Goal: Task Accomplishment & Management: Manage account settings

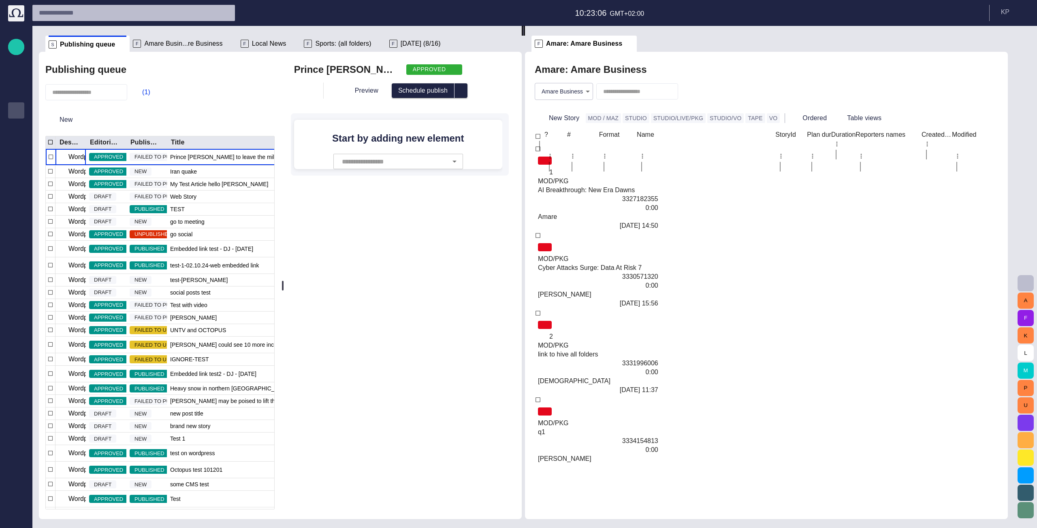
click at [502, 156] on div "Start by adding new element ​" at bounding box center [398, 144] width 208 height 49
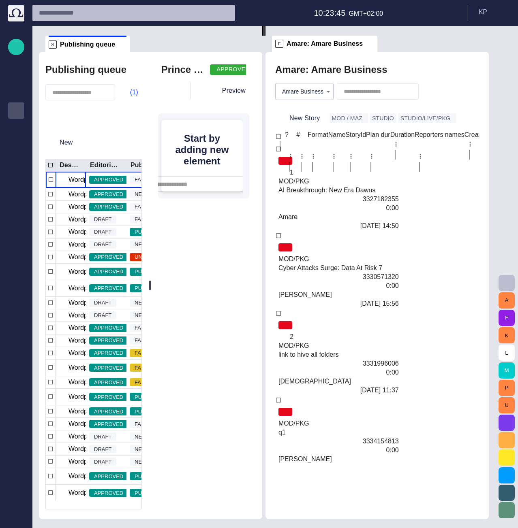
click at [200, 177] on input "text" at bounding box center [196, 184] width 107 height 15
click at [214, 105] on div "Prince William to leave the military APPROVED Preview Schedule publish Start by…" at bounding box center [203, 130] width 91 height 137
click at [132, 93] on button "(1)" at bounding box center [129, 92] width 23 height 15
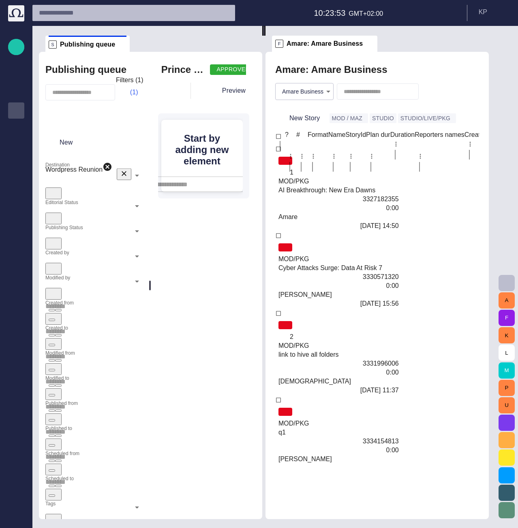
click at [132, 93] on button "(1)" at bounding box center [129, 92] width 23 height 15
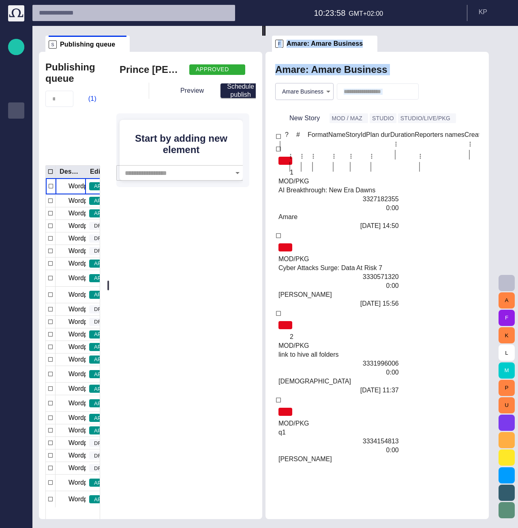
drag, startPoint x: 154, startPoint y: 239, endPoint x: 315, endPoint y: 260, distance: 162.4
click at [315, 260] on div "S Publishing queue Publishing queue (1) Destination Editorial status Publishing…" at bounding box center [267, 272] width 456 height 493
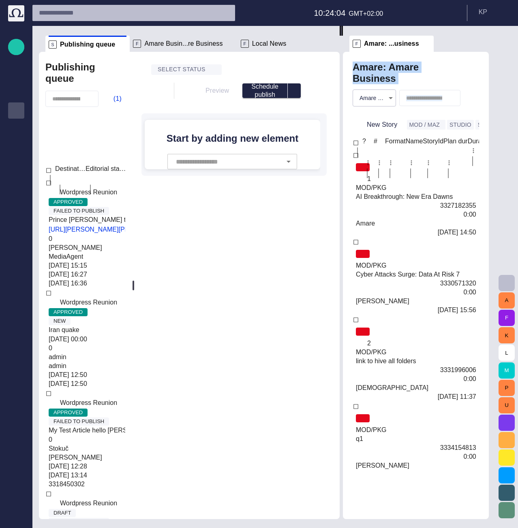
click at [407, 81] on h2 "Amare: Amare Business" at bounding box center [393, 73] width 83 height 23
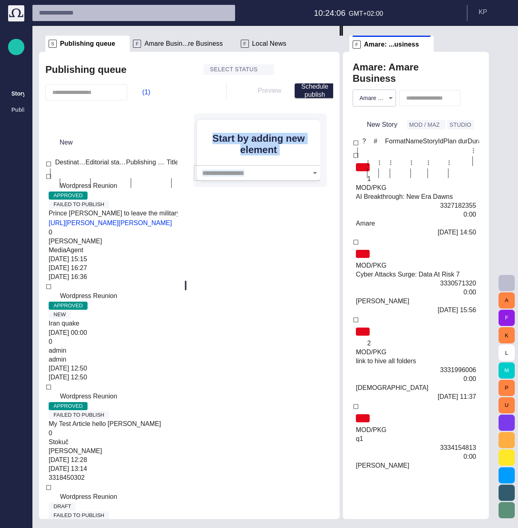
drag, startPoint x: 135, startPoint y: 284, endPoint x: 226, endPoint y: 292, distance: 91.9
click at [226, 292] on div "Publishing queue (1) New Destination Editorial status Publishing status Title R…" at bounding box center [189, 285] width 300 height 467
click at [237, 197] on div "Select status Preview Schedule publish Start by adding new element ​" at bounding box center [260, 124] width 146 height 145
click at [261, 197] on div "Select status Preview Schedule publish Start by adding new element ​" at bounding box center [260, 124] width 146 height 145
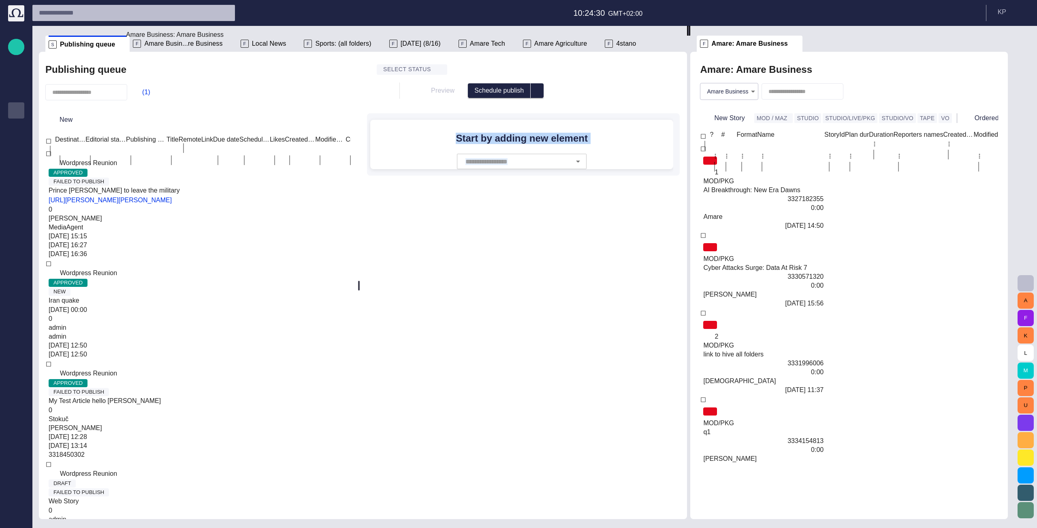
click at [188, 43] on span "Amare Busin...re Business" at bounding box center [183, 44] width 78 height 8
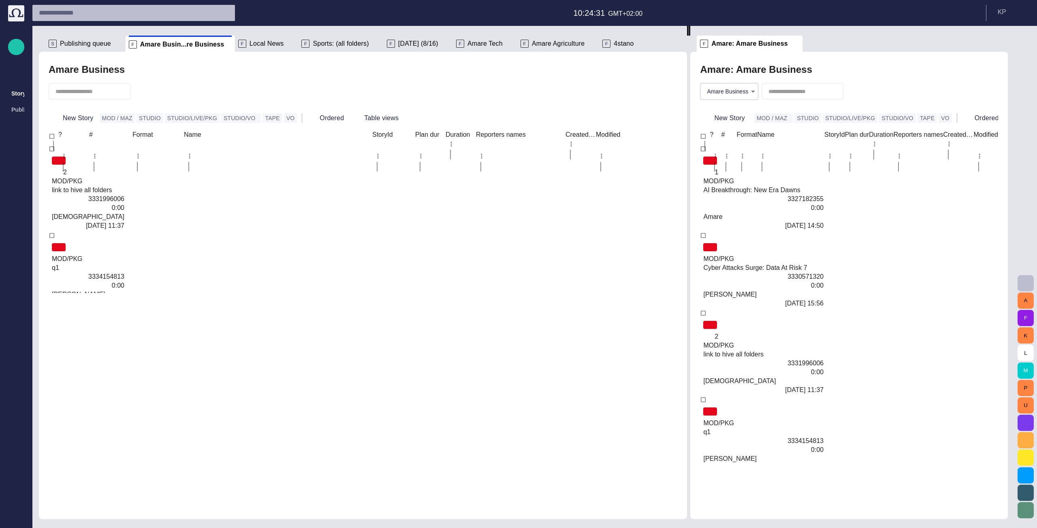
click at [124, 431] on div "quick creation" at bounding box center [88, 441] width 72 height 9
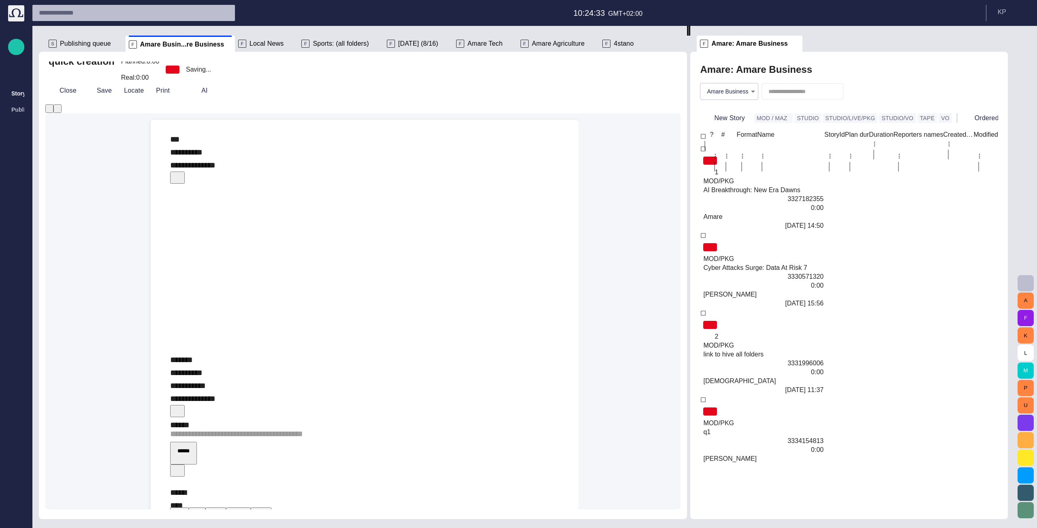
click at [282, 186] on div "﻿ ﻿ ﻿" at bounding box center [364, 269] width 389 height 168
click at [217, 185] on div "﻿ ﻿ ﻿" at bounding box center [364, 269] width 389 height 168
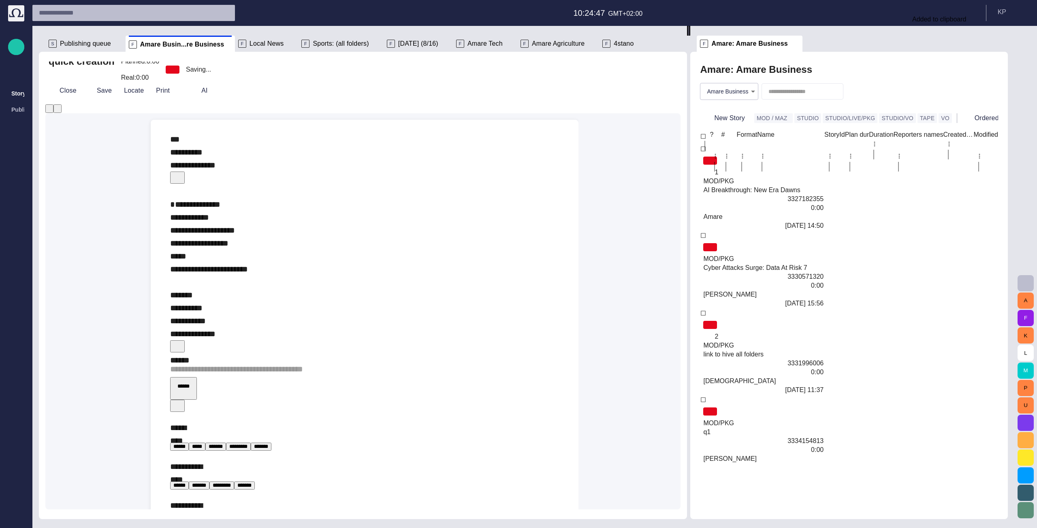
click at [181, 362] on div "******" at bounding box center [184, 358] width 28 height 8
click at [197, 284] on div "**********" at bounding box center [364, 237] width 389 height 104
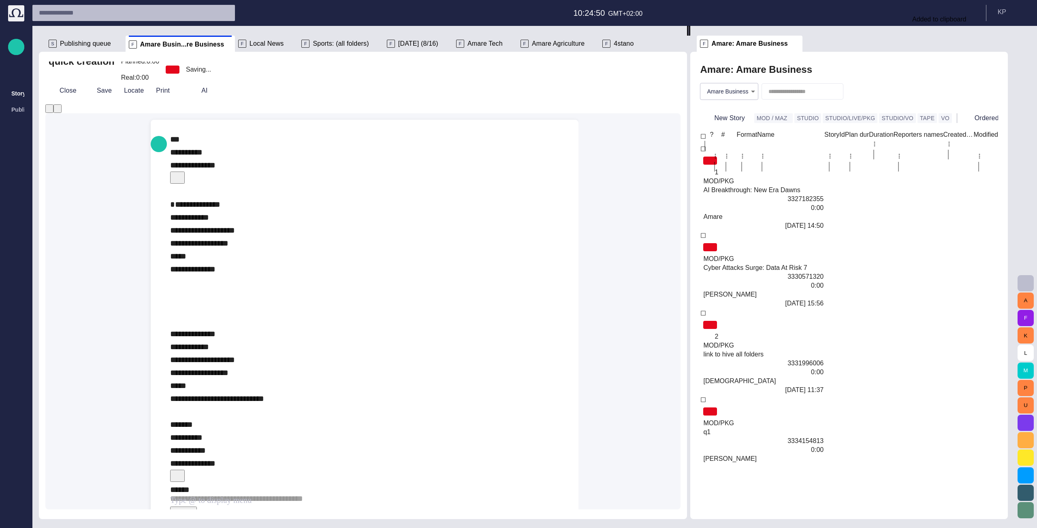
click at [189, 262] on div "**********" at bounding box center [364, 301] width 389 height 233
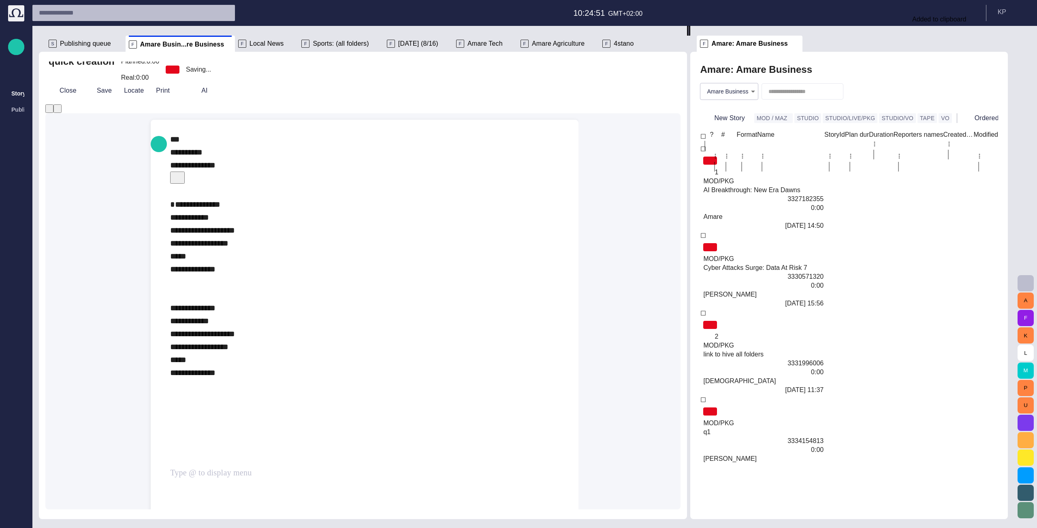
click at [217, 404] on div "**********" at bounding box center [364, 399] width 389 height 428
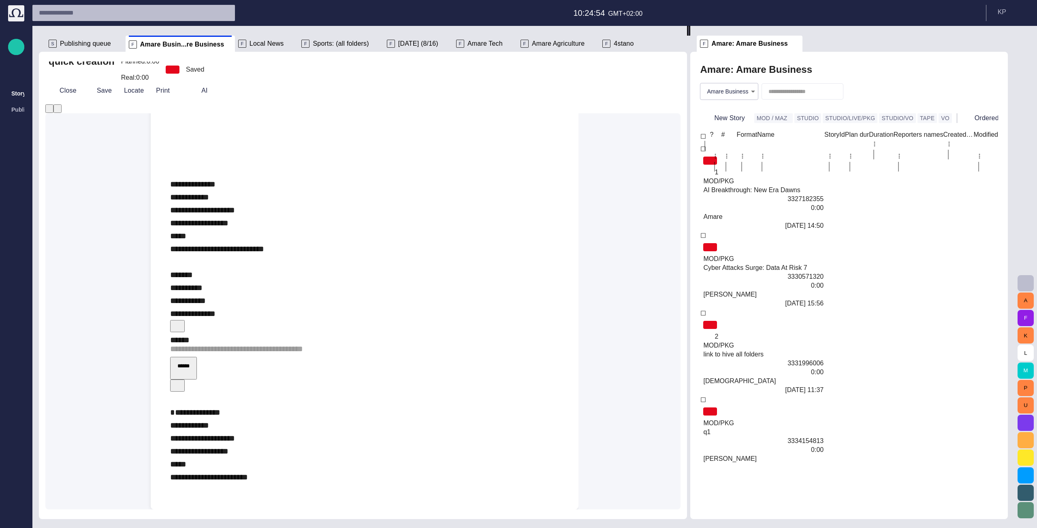
scroll to position [744, 0]
click at [283, 431] on div "**********" at bounding box center [364, 445] width 389 height 104
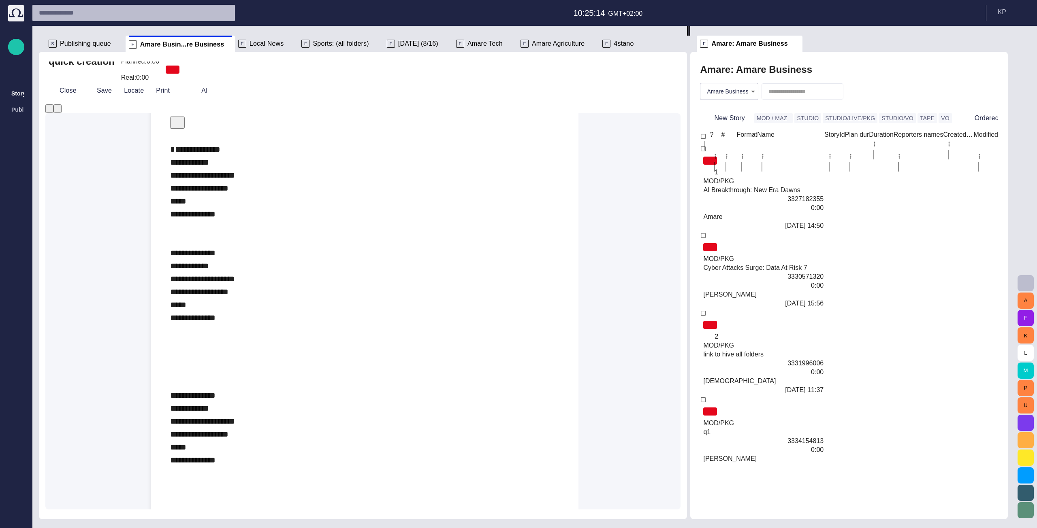
scroll to position [0, 0]
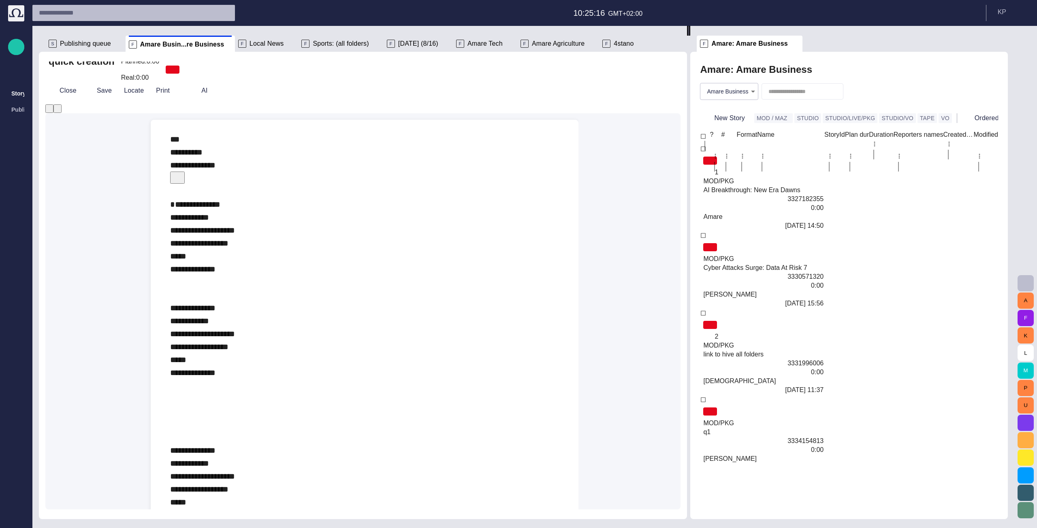
click at [224, 368] on div "**********" at bounding box center [364, 496] width 389 height 622
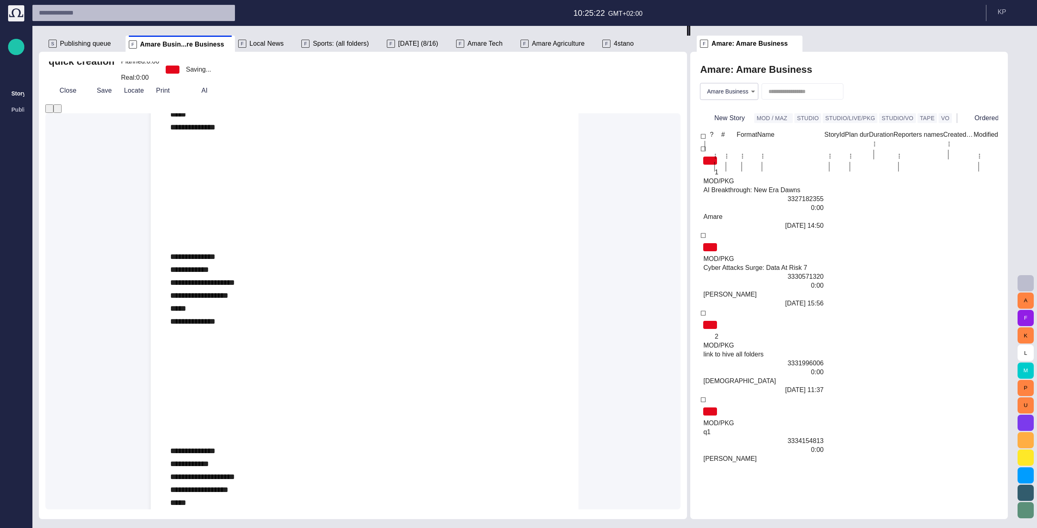
scroll to position [567, 0]
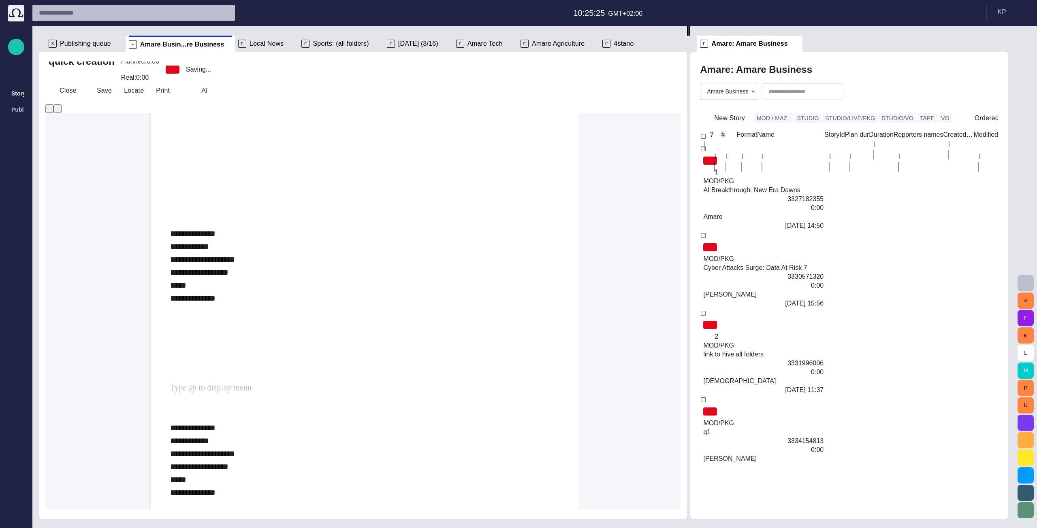
click at [226, 377] on div "**********" at bounding box center [364, 415] width 389 height 1594
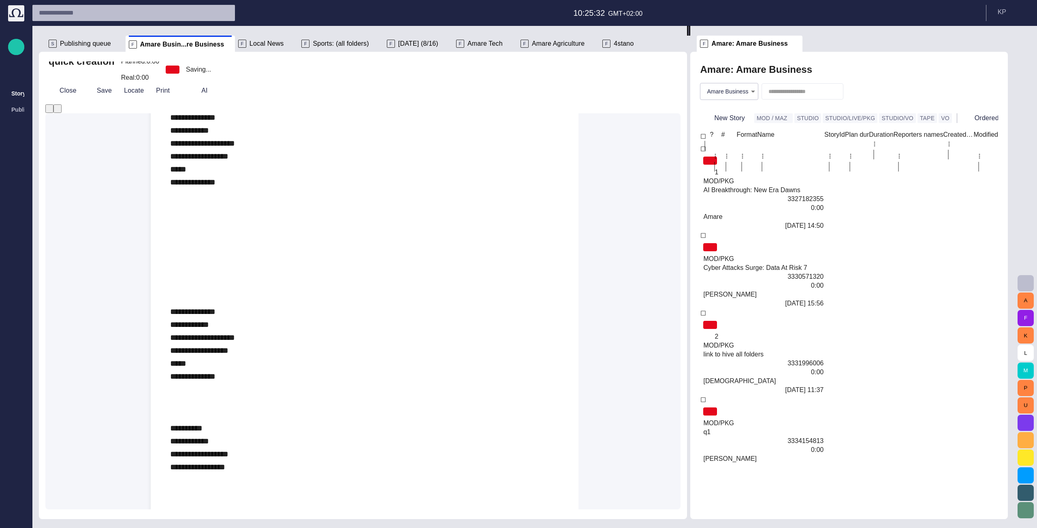
scroll to position [891, 0]
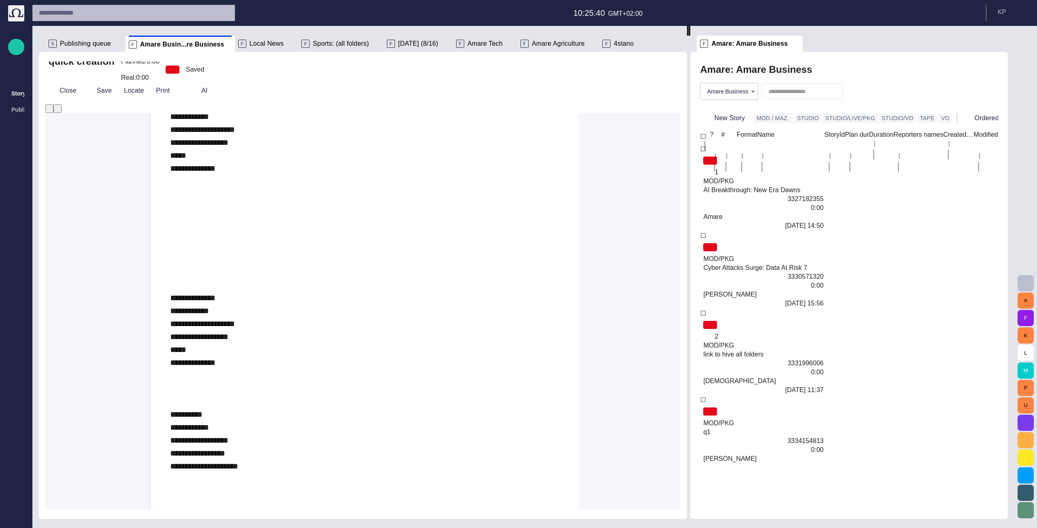
click at [186, 241] on div "**********" at bounding box center [364, 58] width 389 height 1529
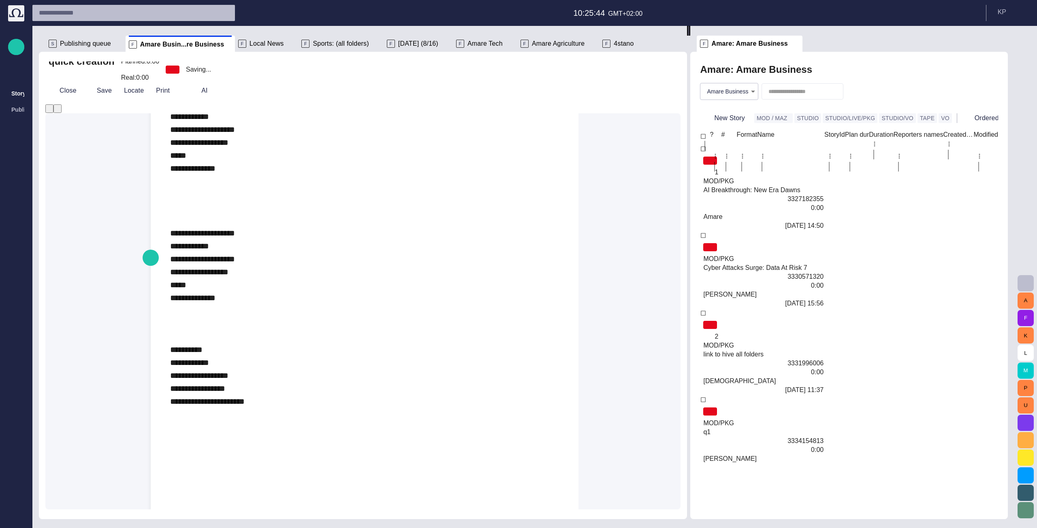
click at [217, 232] on div "**********" at bounding box center [364, 97] width 389 height 1607
click at [254, 355] on div "**********" at bounding box center [364, 97] width 389 height 1607
click at [263, 341] on div "**********" at bounding box center [364, 97] width 389 height 1607
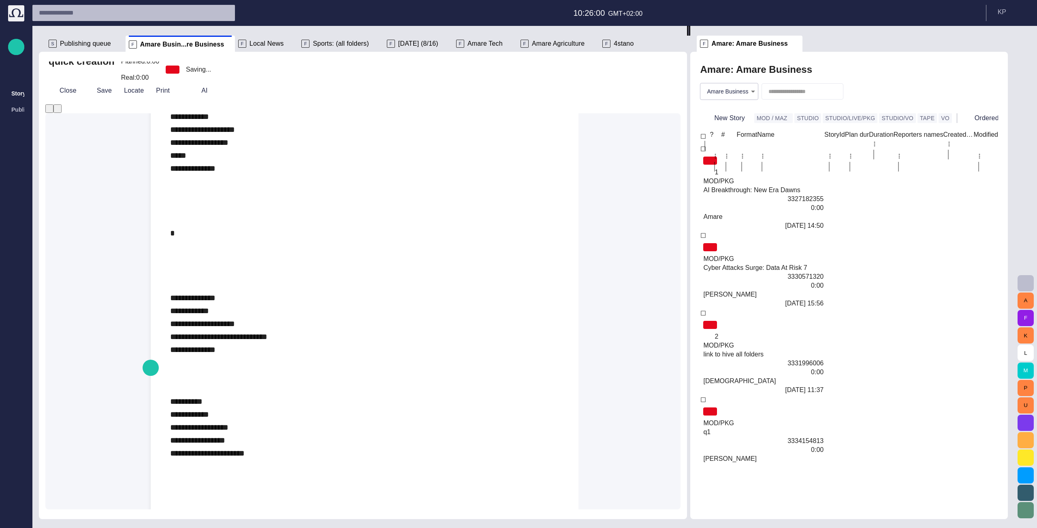
click at [247, 329] on div "**********" at bounding box center [364, 123] width 389 height 1659
click at [241, 149] on div "**********" at bounding box center [364, 123] width 389 height 1659
click at [191, 161] on div "**********" at bounding box center [364, 123] width 389 height 1659
click at [68, 94] on button "Close" at bounding box center [62, 90] width 34 height 15
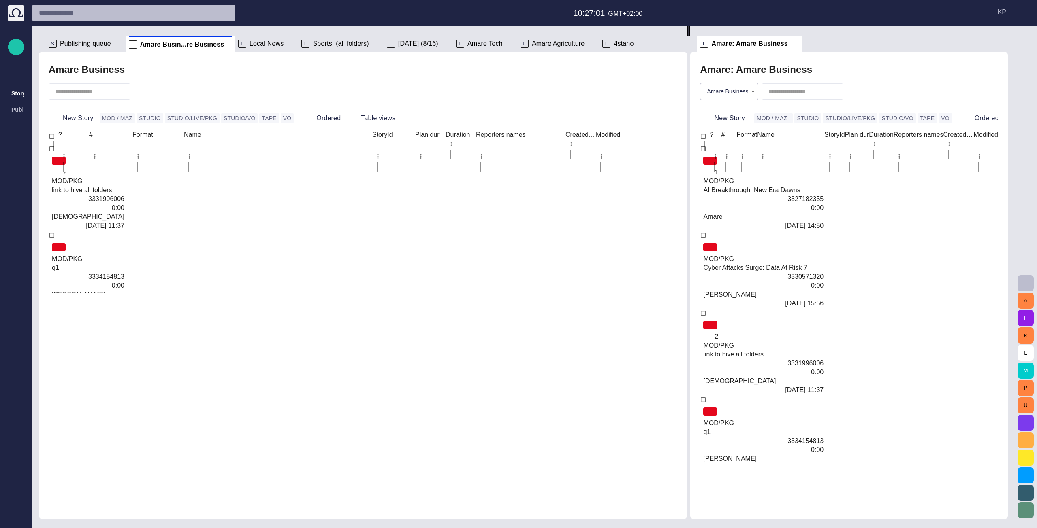
click at [71, 42] on span "Publishing queue" at bounding box center [85, 44] width 51 height 8
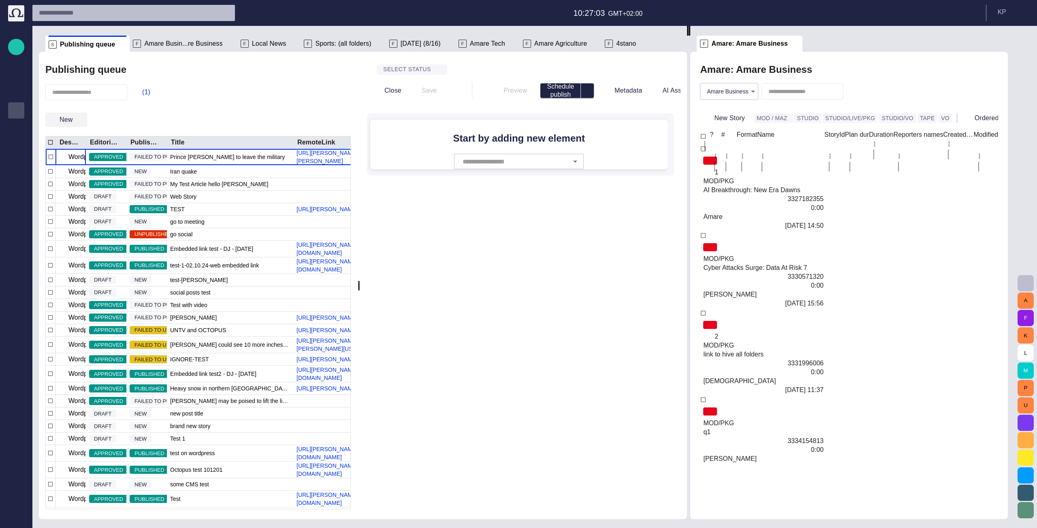
click at [78, 123] on span "button" at bounding box center [80, 120] width 8 height 8
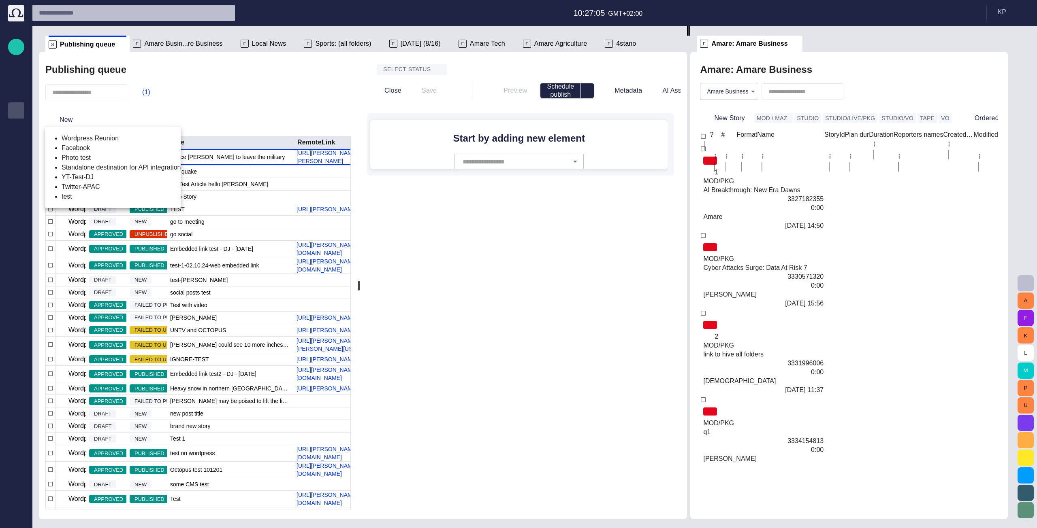
click at [138, 112] on div at bounding box center [518, 264] width 1037 height 528
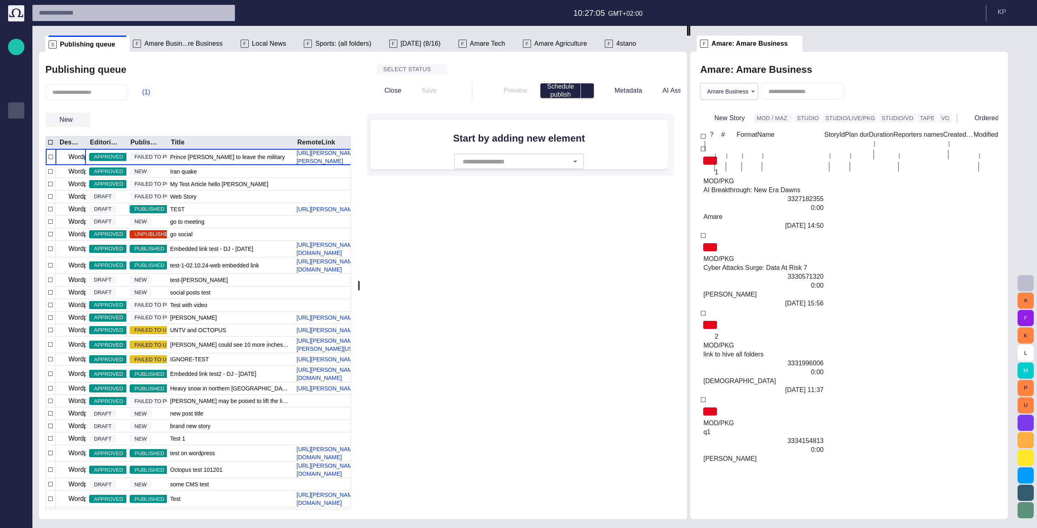
click at [82, 117] on span "button" at bounding box center [80, 120] width 8 height 8
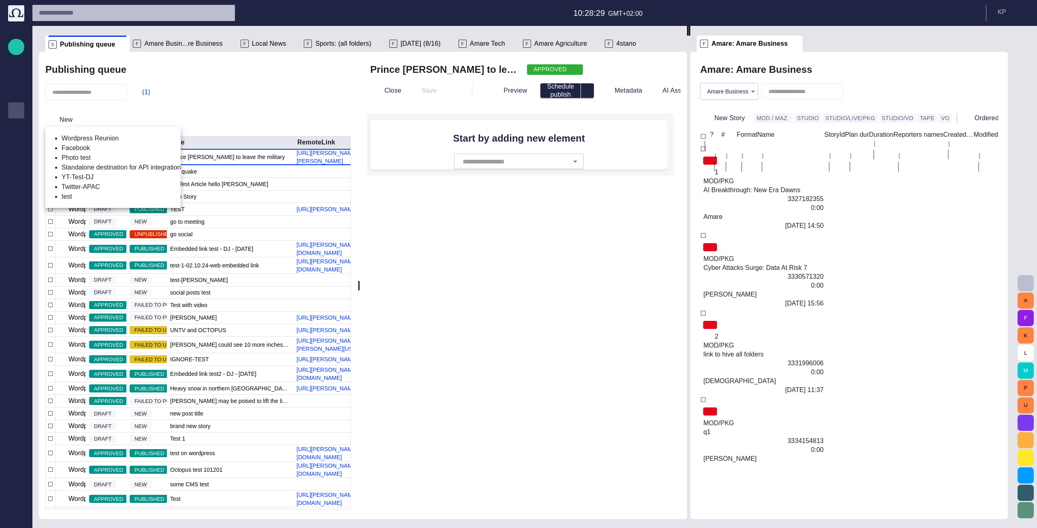
click at [206, 108] on div at bounding box center [518, 264] width 1037 height 528
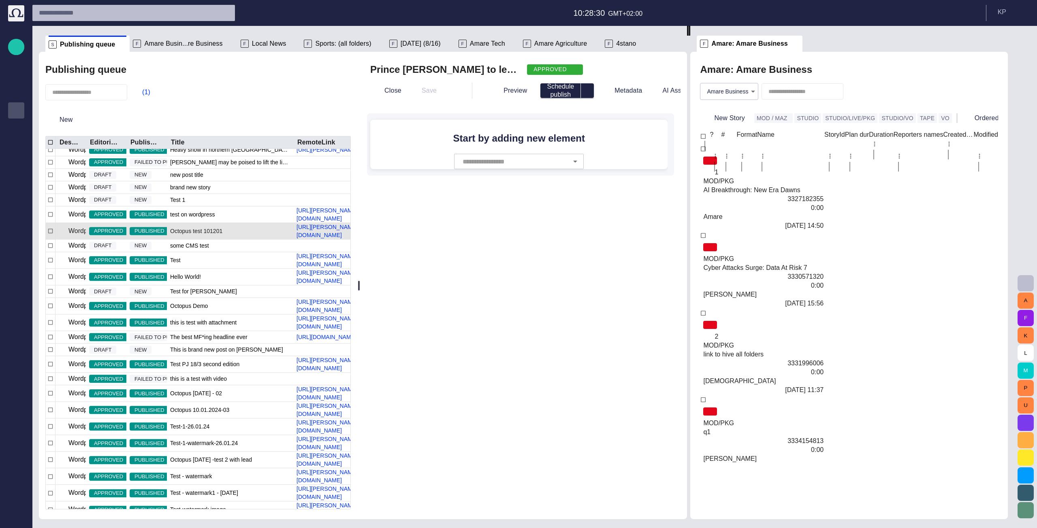
scroll to position [269, 0]
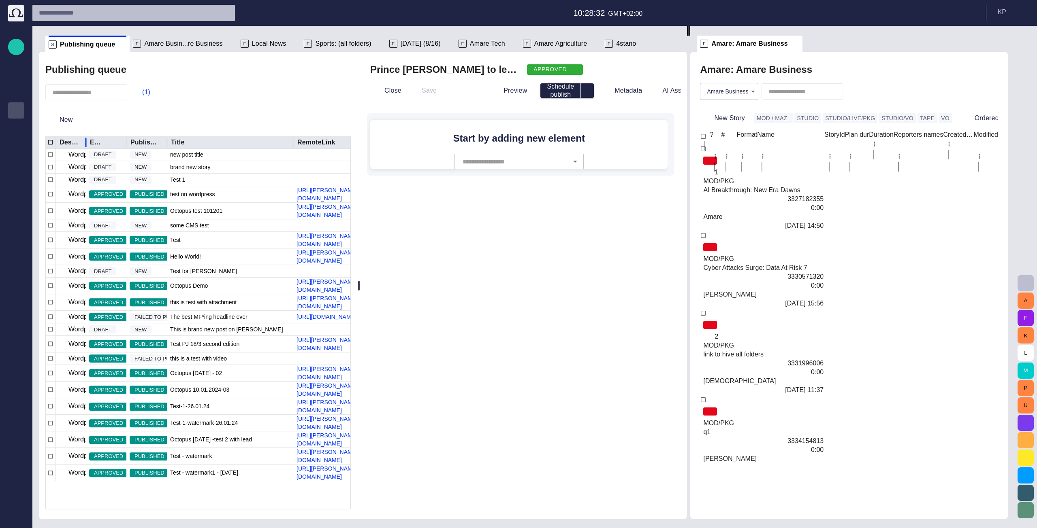
drag, startPoint x: 86, startPoint y: 141, endPoint x: 124, endPoint y: 141, distance: 37.7
click at [88, 141] on div at bounding box center [86, 142] width 4 height 13
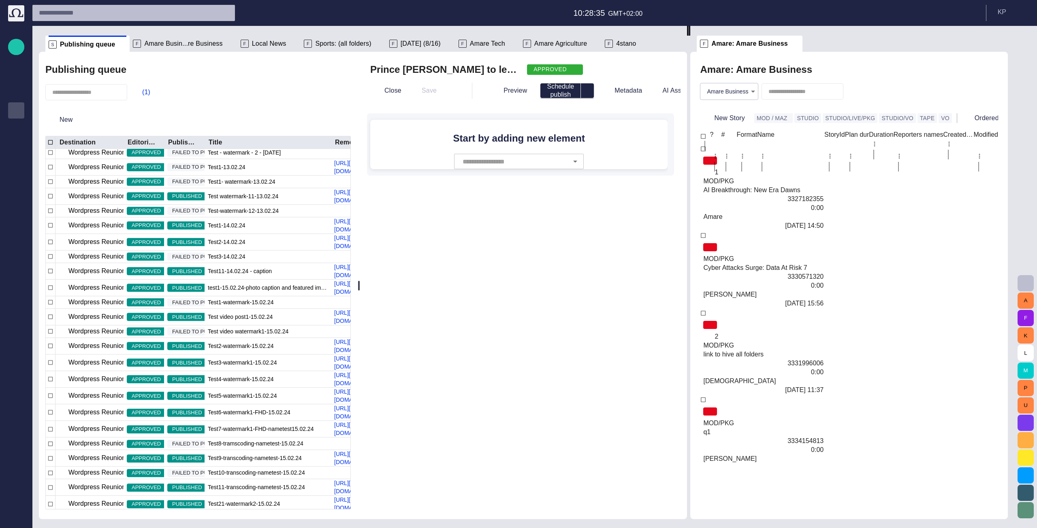
scroll to position [908, 0]
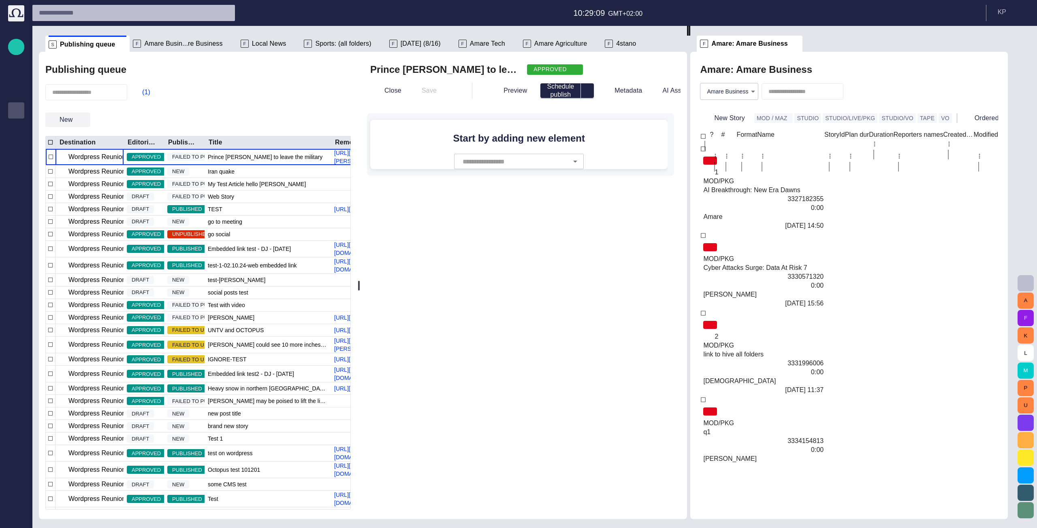
click at [79, 119] on span "button" at bounding box center [80, 120] width 8 height 8
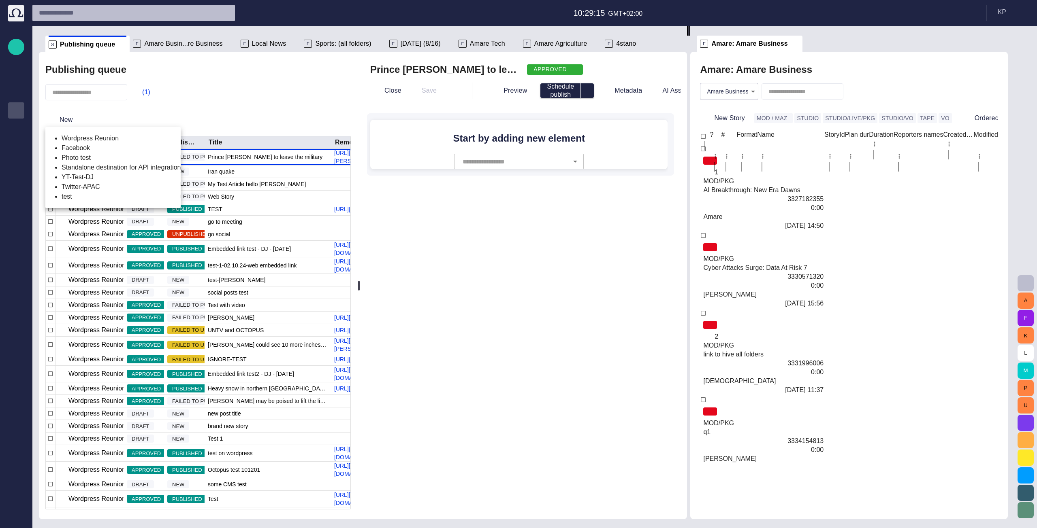
click at [247, 105] on div at bounding box center [518, 264] width 1037 height 528
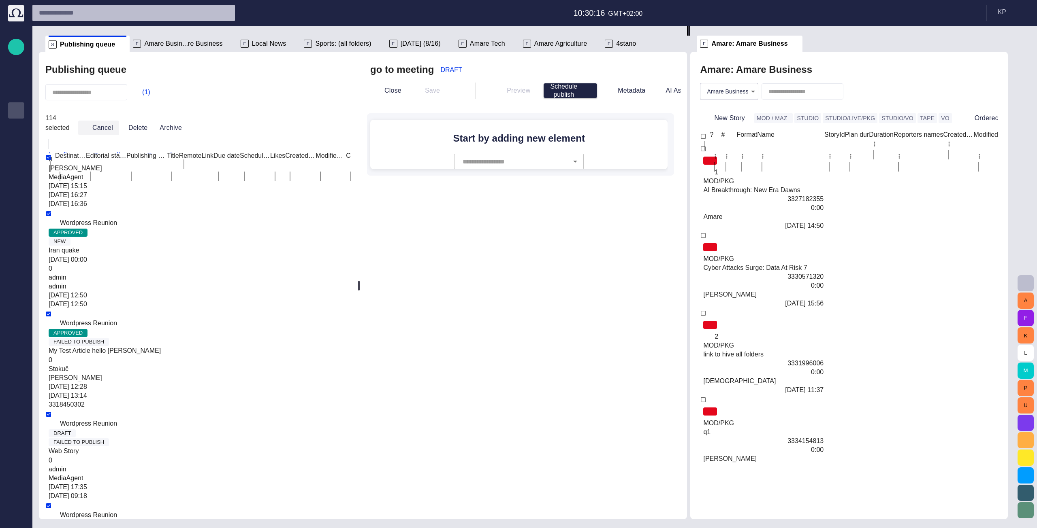
click at [115, 121] on button "Cancel" at bounding box center [98, 128] width 41 height 15
click at [144, 122] on button "Delete" at bounding box center [128, 128] width 31 height 15
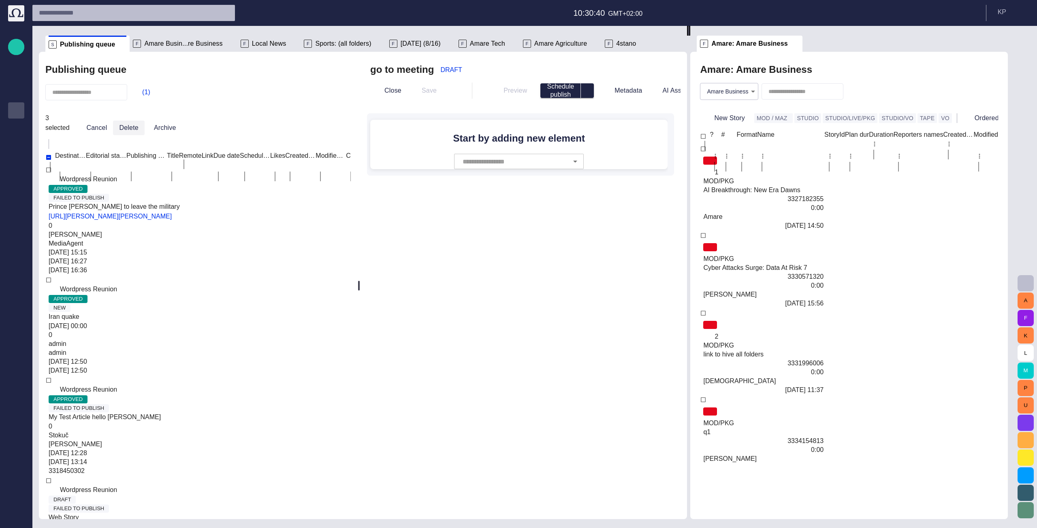
click at [144, 121] on button "Delete" at bounding box center [128, 128] width 31 height 15
click at [140, 121] on button "Delete" at bounding box center [128, 128] width 31 height 15
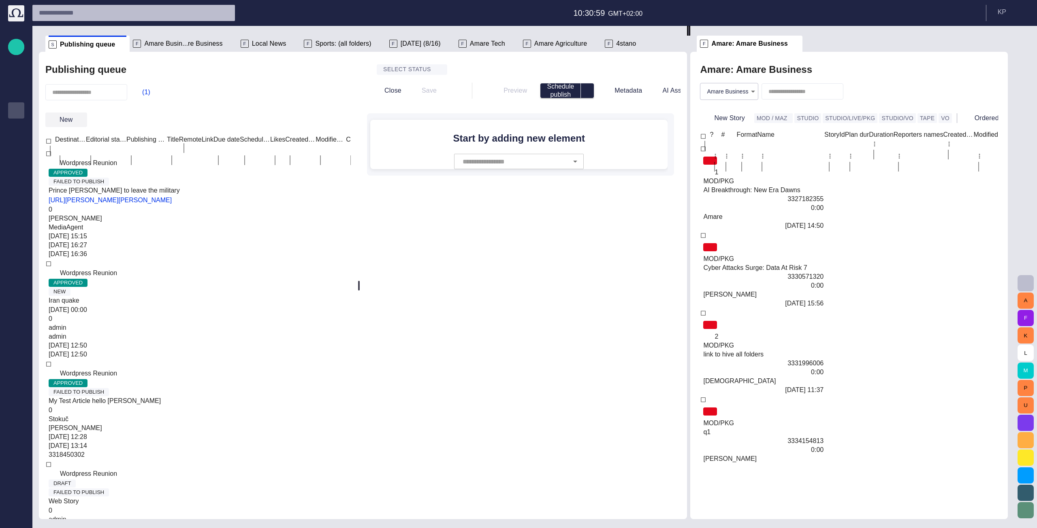
click at [74, 117] on button "New" at bounding box center [66, 120] width 42 height 15
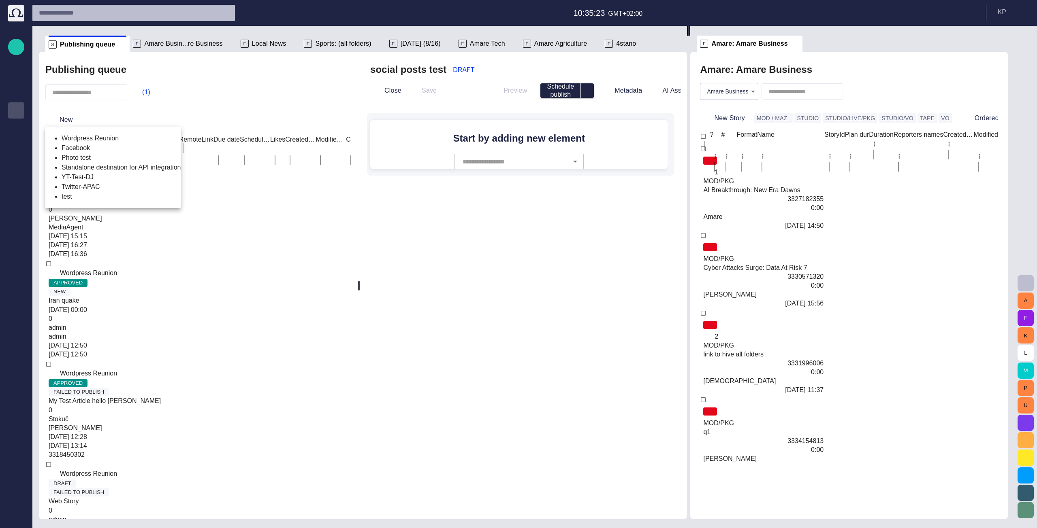
click at [72, 163] on li "Photo test" at bounding box center [121, 158] width 119 height 10
click at [86, 139] on li "Wordpress Reunion" at bounding box center [121, 139] width 119 height 10
click at [86, 146] on li "Facebook" at bounding box center [121, 148] width 119 height 10
click at [86, 173] on li "Standalone destination for API integration" at bounding box center [121, 168] width 119 height 10
click at [94, 192] on li "Twitter-APAC" at bounding box center [121, 187] width 119 height 10
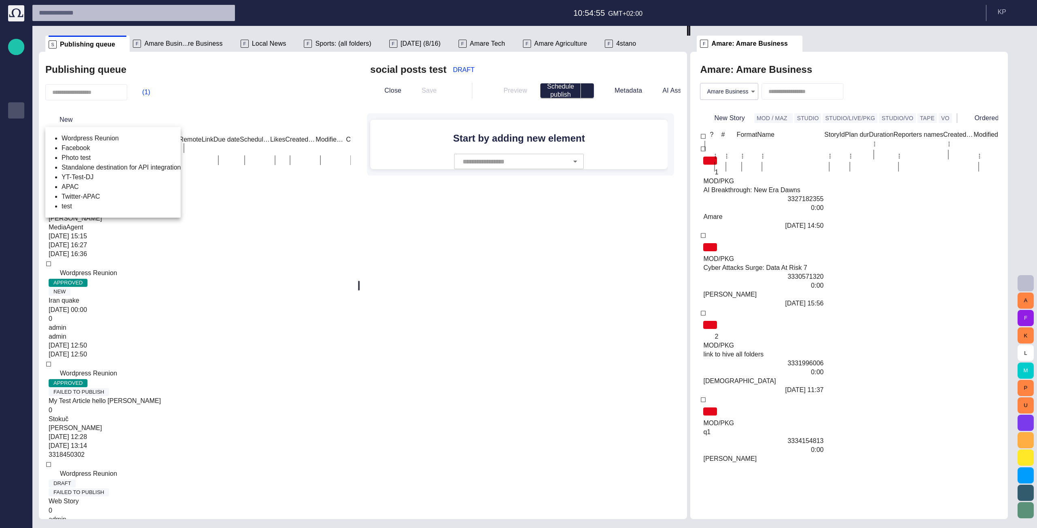
click at [16, 92] on div at bounding box center [518, 264] width 1037 height 528
click at [18, 94] on p "Story folders" at bounding box center [16, 93] width 10 height 8
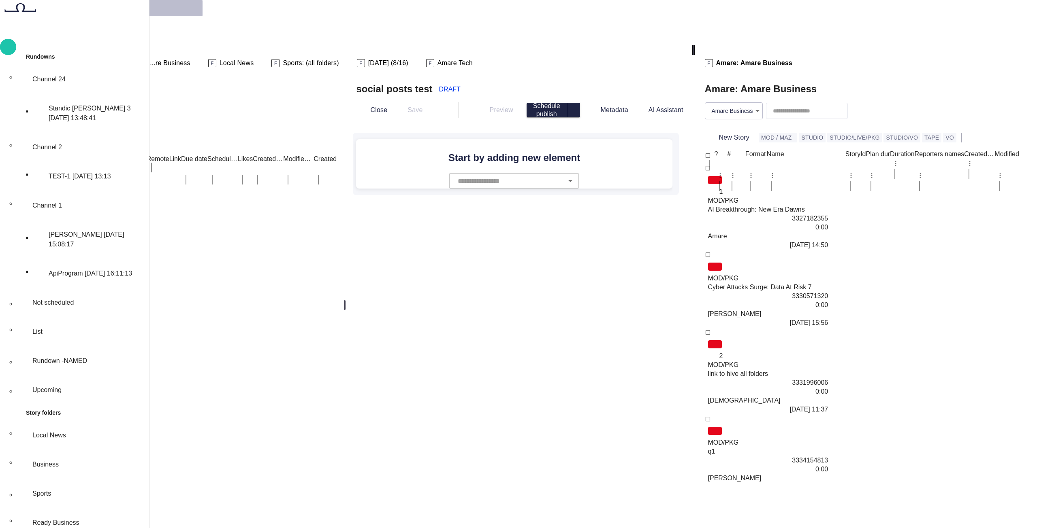
scroll to position [0, 0]
click at [70, 431] on div "Ready Business" at bounding box center [87, 523] width 117 height 26
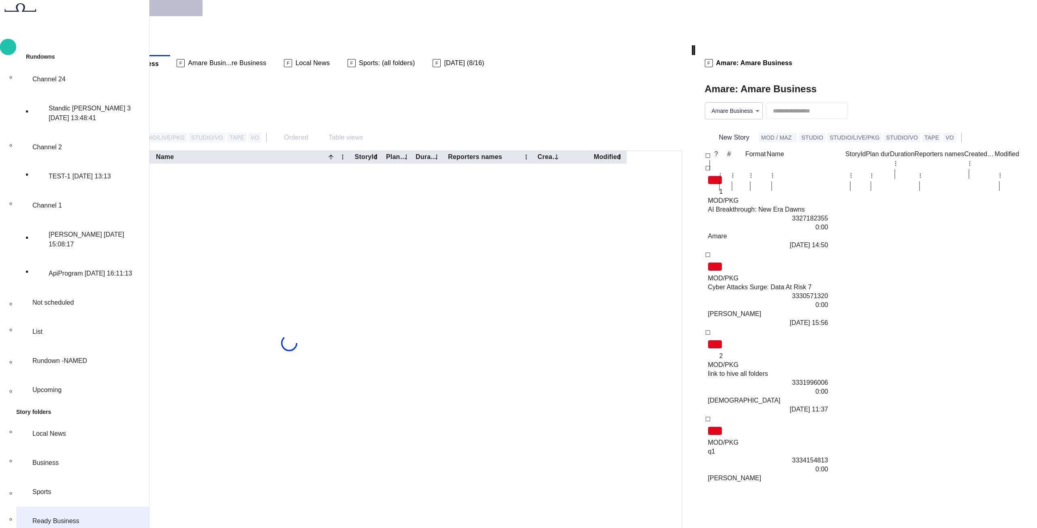
scroll to position [194, 0]
click at [266, 59] on span "Amare Busin...re Business" at bounding box center [227, 63] width 78 height 8
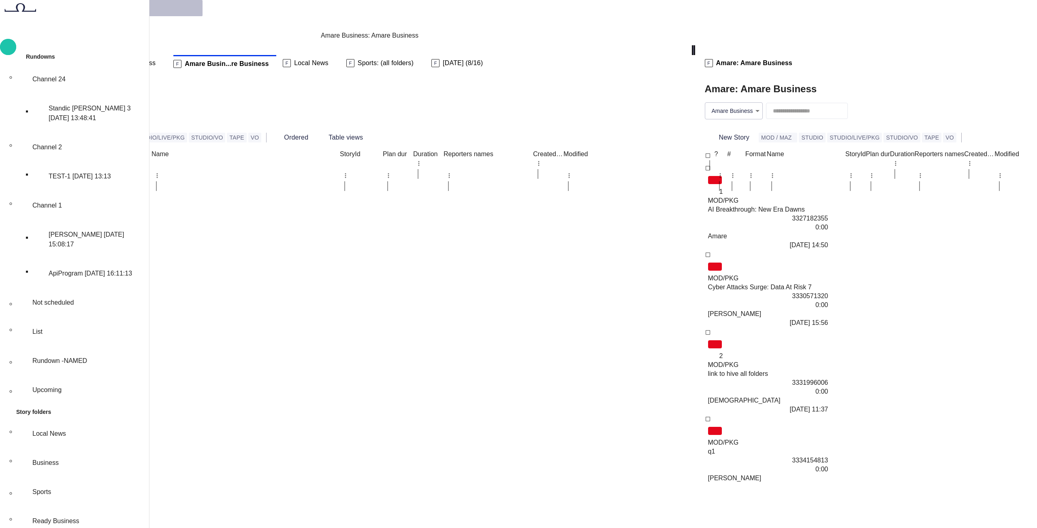
scroll to position [355, 0]
click at [79, 59] on span "Publishing queue" at bounding box center [53, 63] width 51 height 8
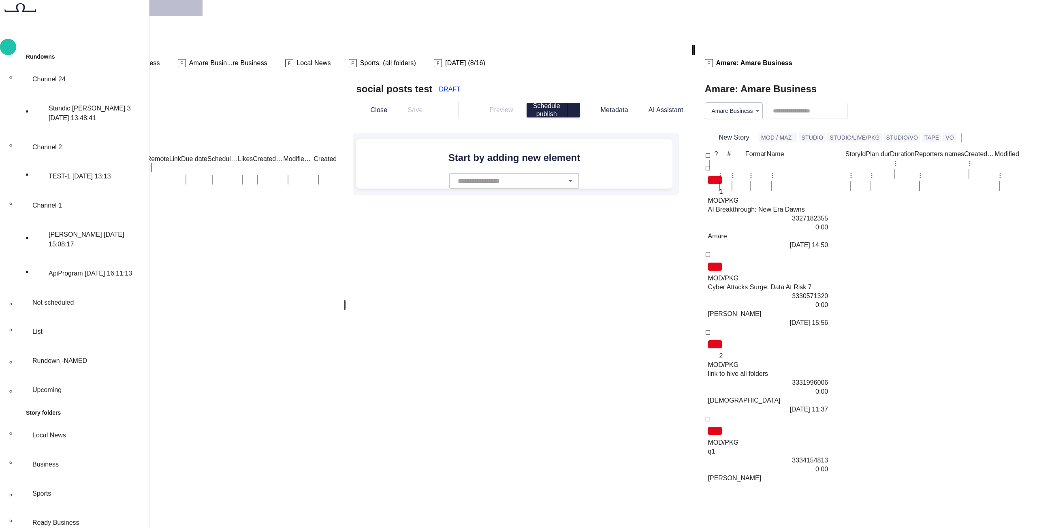
click at [160, 59] on span "Ready Business" at bounding box center [136, 63] width 48 height 8
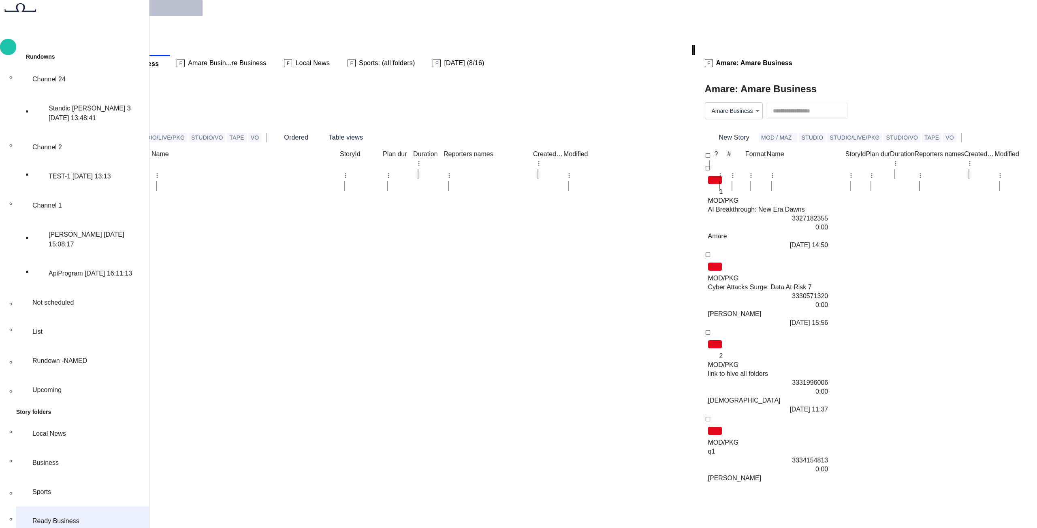
scroll to position [194, 0]
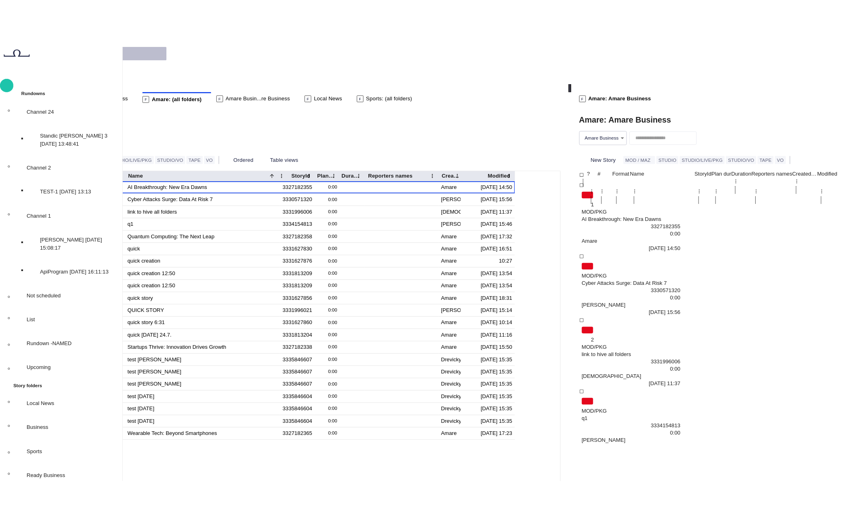
scroll to position [355, 0]
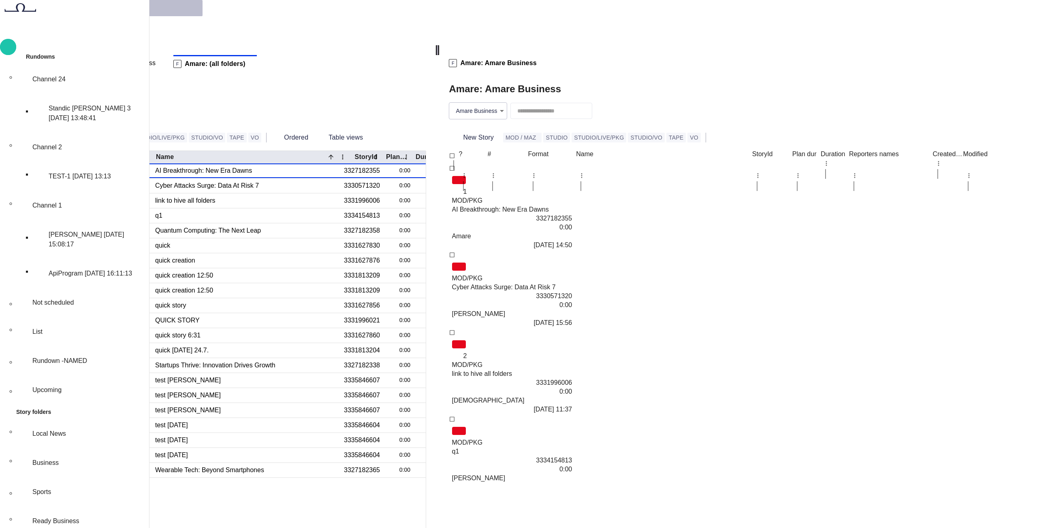
drag, startPoint x: 731, startPoint y: 200, endPoint x: 521, endPoint y: 208, distance: 209.9
click at [439, 55] on div at bounding box center [437, 50] width 3 height 10
click at [710, 81] on div "Amare: Amare Business" at bounding box center [735, 89] width 572 height 16
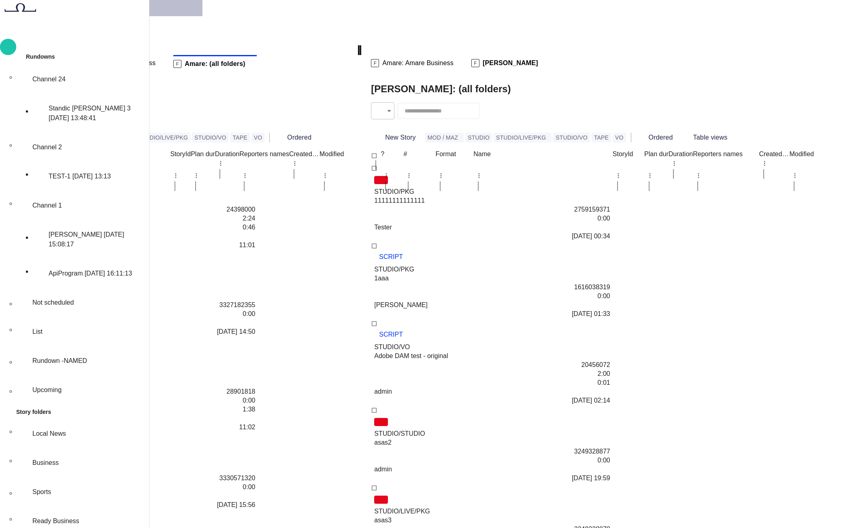
click at [343, 97] on div "(all folders) *" at bounding box center [182, 111] width 332 height 28
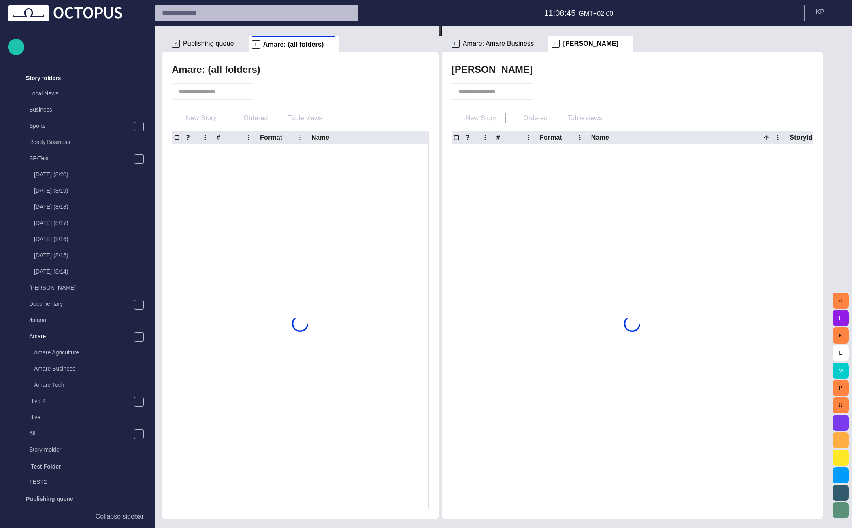
scroll to position [194, 0]
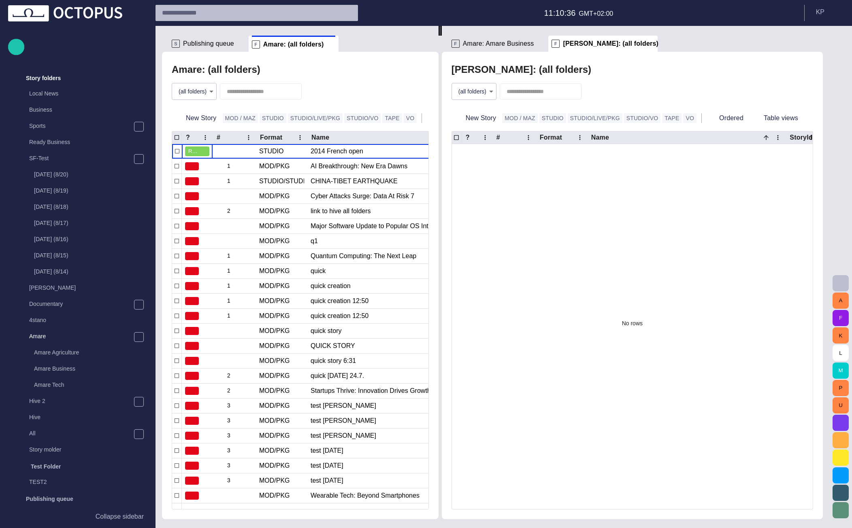
click at [475, 92] on body "Story Rundown Rundowns Channel 24 Standic [PERSON_NAME] 3 [DATE] 13:48:41 Chann…" at bounding box center [426, 264] width 852 height 528
click at [487, 122] on li "Technology" at bounding box center [482, 125] width 56 height 15
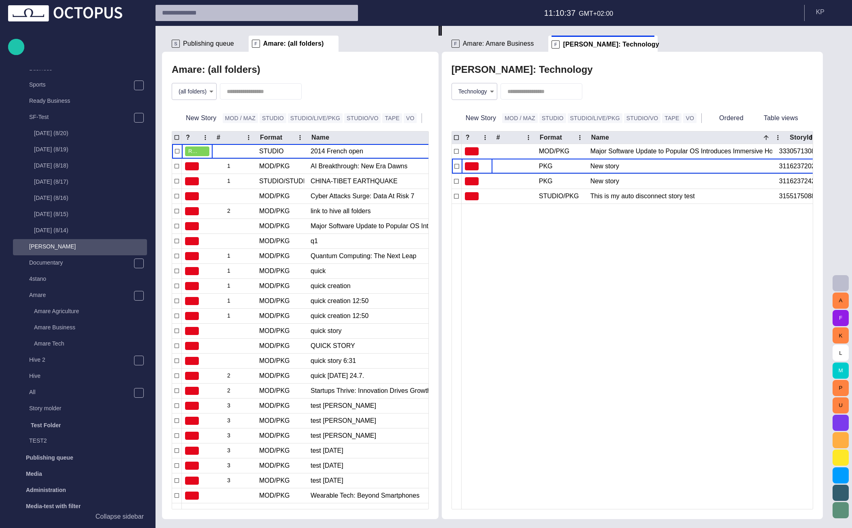
scroll to position [355, 0]
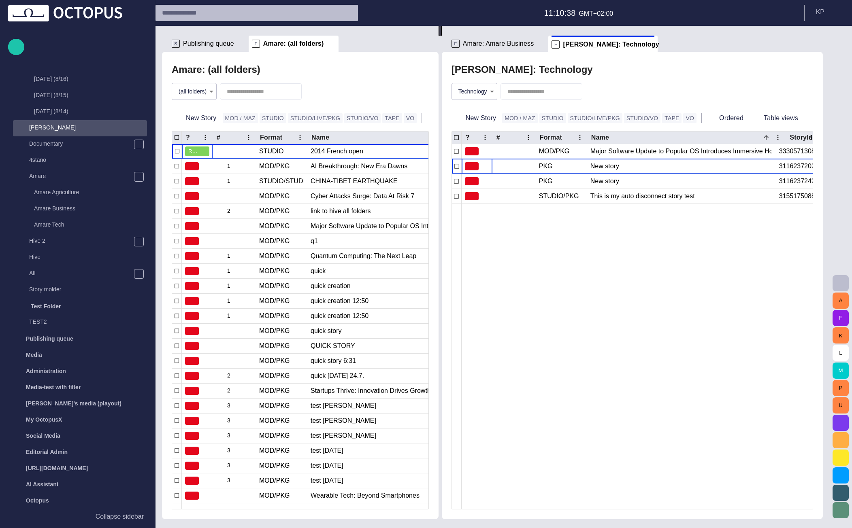
click at [477, 88] on body "Story Rundown Rundowns Channel 24 Standic [PERSON_NAME] 3 [DATE] 13:48:41 Chann…" at bounding box center [426, 264] width 852 height 528
click at [486, 110] on li "(all folders)" at bounding box center [482, 110] width 56 height 15
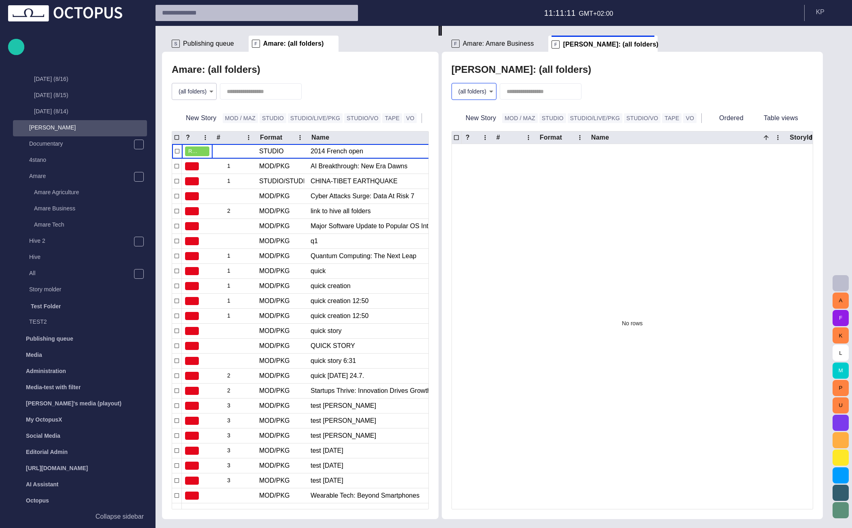
click at [496, 97] on body "Story Rundown Rundowns Channel 24 Standic [PERSON_NAME] 3 [DATE] 13:48:41 Chann…" at bounding box center [426, 264] width 852 height 528
click at [495, 125] on li "Technology" at bounding box center [482, 125] width 56 height 15
type input "****"
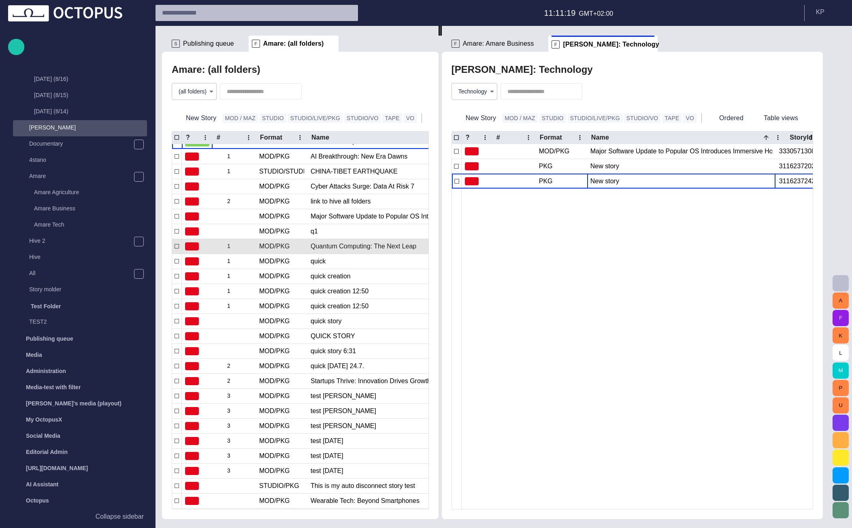
scroll to position [15, 0]
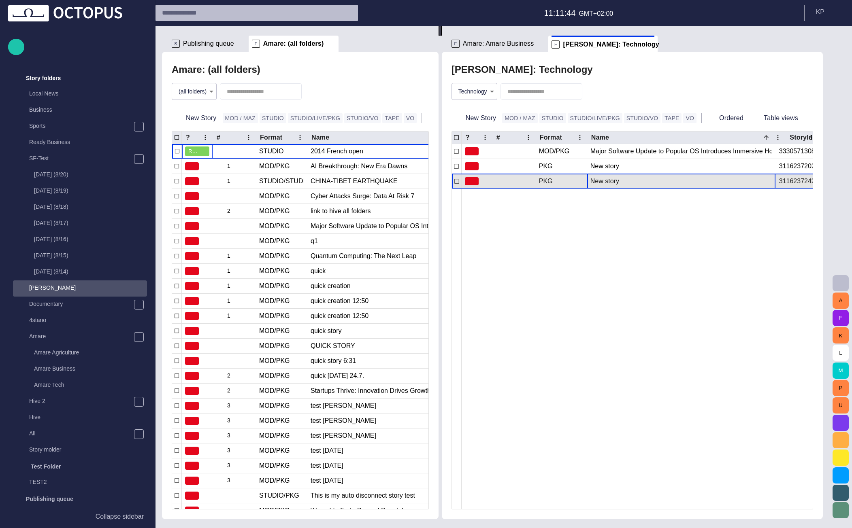
click at [615, 183] on div "New story" at bounding box center [681, 181] width 182 height 15
click at [774, 183] on span "button" at bounding box center [770, 181] width 8 height 8
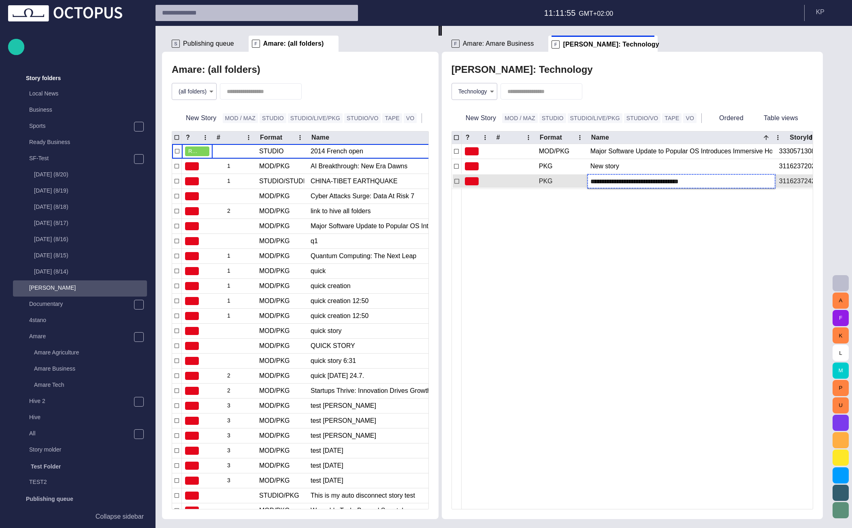
type input "**********"
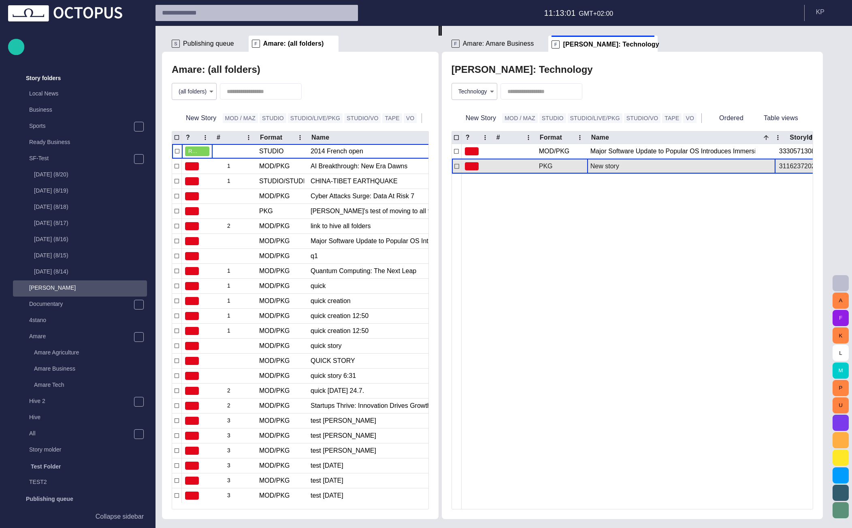
click at [622, 169] on div "New story" at bounding box center [681, 166] width 182 height 15
click at [636, 164] on div "New story" at bounding box center [681, 166] width 182 height 15
click at [609, 166] on div "New story" at bounding box center [681, 166] width 182 height 15
click at [774, 167] on span "button" at bounding box center [770, 166] width 8 height 8
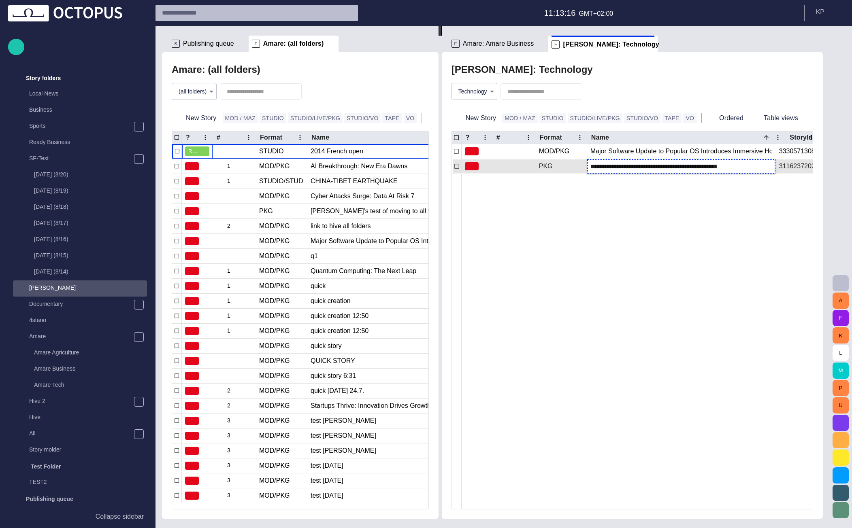
type input "**********"
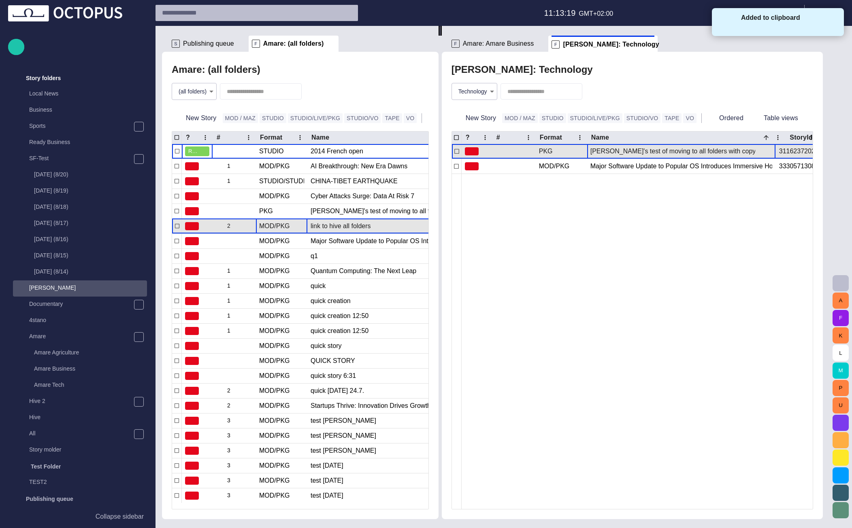
click at [279, 222] on div "MOD/PKG" at bounding box center [274, 226] width 31 height 9
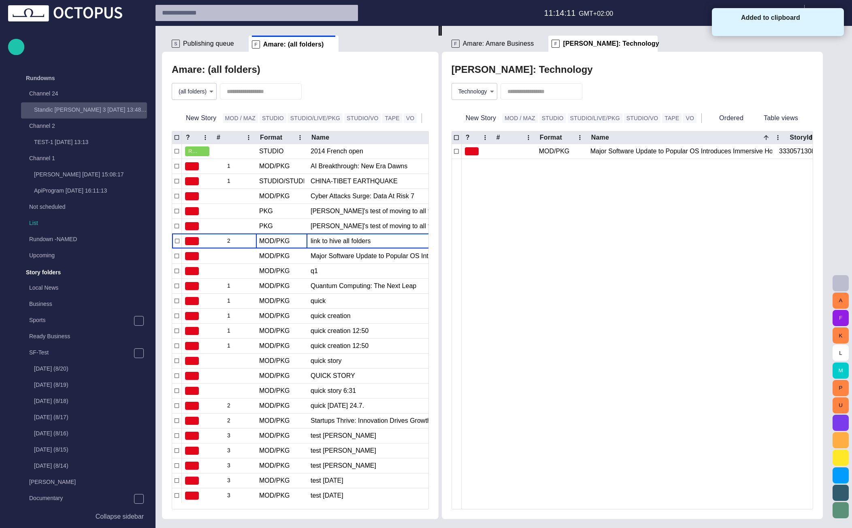
click at [63, 109] on p "Standic [PERSON_NAME] 3 [DATE] 13:48:41" at bounding box center [90, 110] width 113 height 8
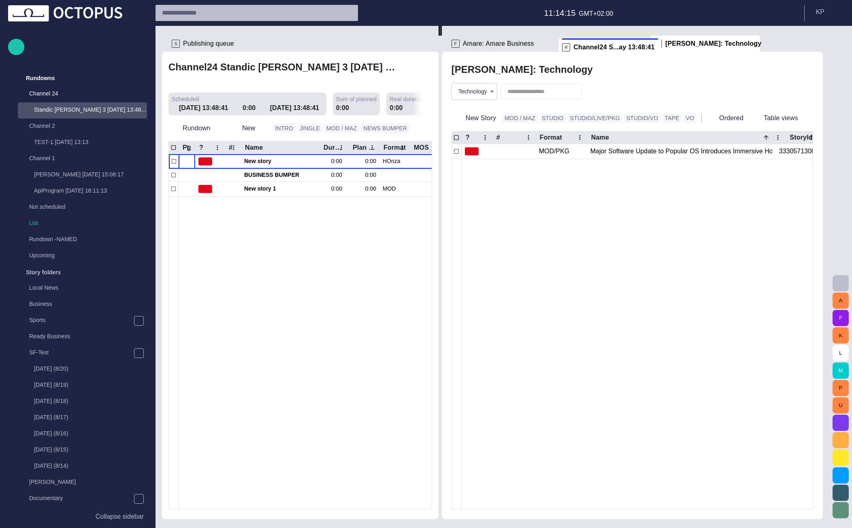
drag, startPoint x: 274, startPoint y: 45, endPoint x: 589, endPoint y: 47, distance: 315.1
click at [589, 47] on div "S Publishing queue R Channel24 S...ay 13:48:41 Channel24 Standic walkup 3 Yeste…" at bounding box center [495, 273] width 667 height 494
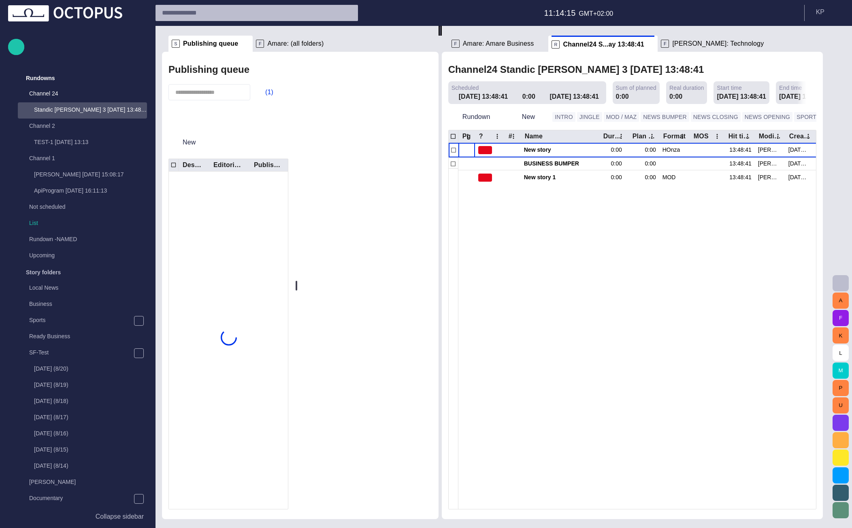
click at [275, 44] on span "Amare: (all folders)" at bounding box center [295, 44] width 56 height 8
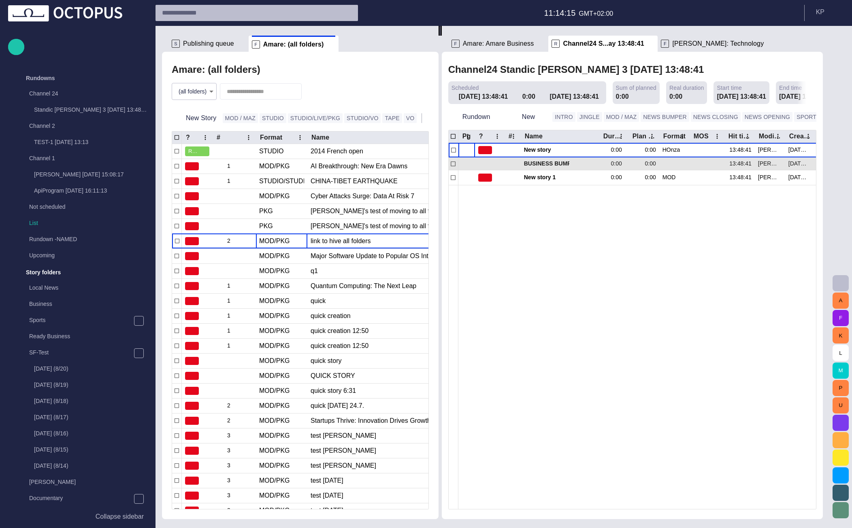
scroll to position [194, 0]
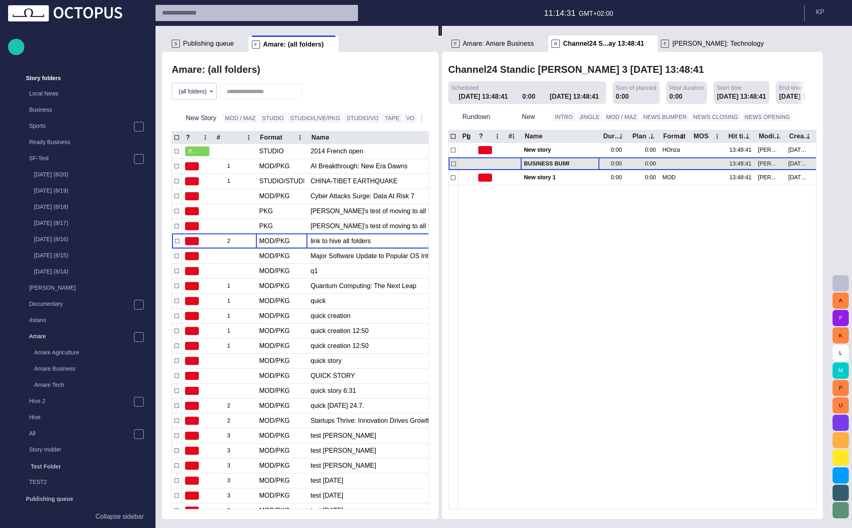
click at [560, 163] on span "BUSINESS BUMPER" at bounding box center [560, 164] width 72 height 8
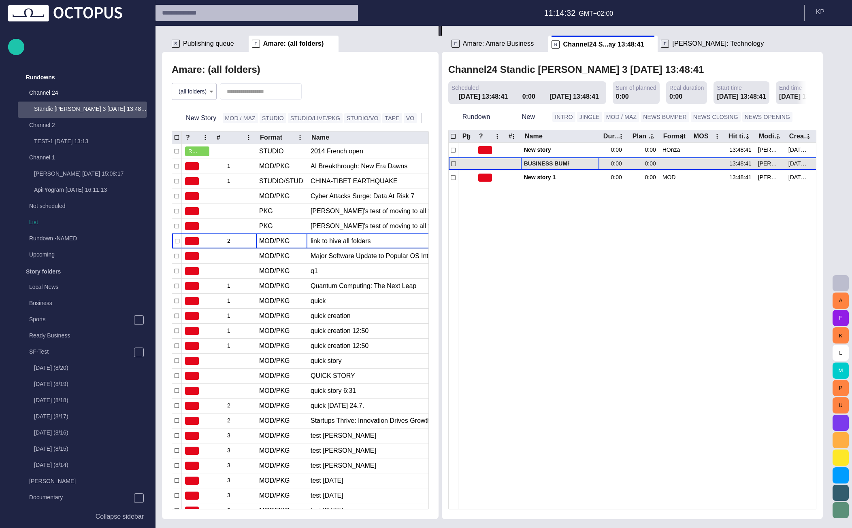
scroll to position [0, 0]
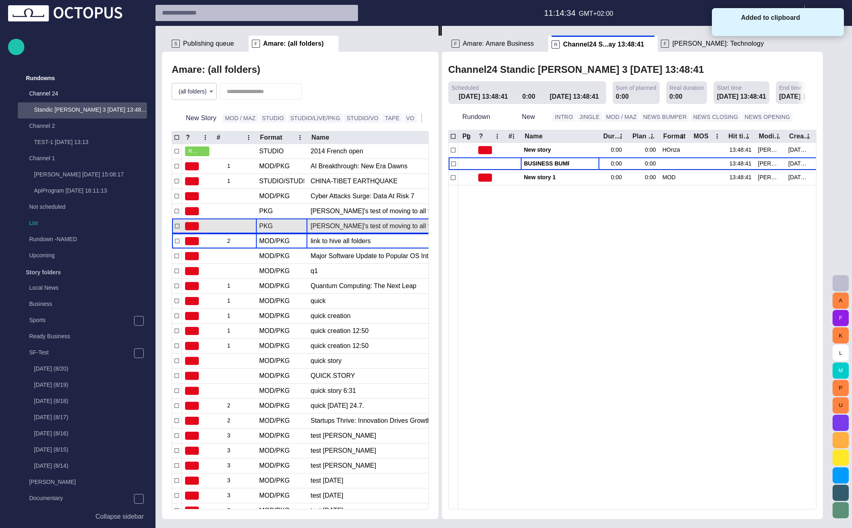
click at [291, 228] on div "PKG" at bounding box center [281, 226] width 51 height 15
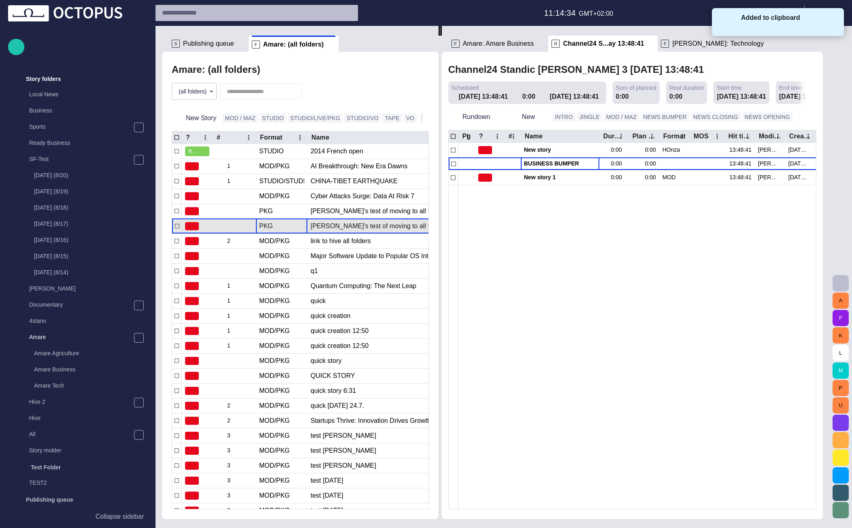
scroll to position [194, 0]
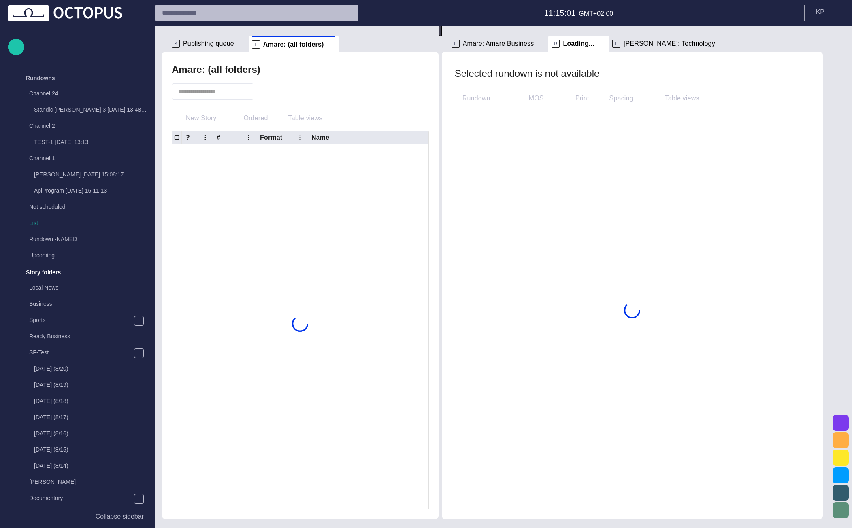
scroll to position [194, 0]
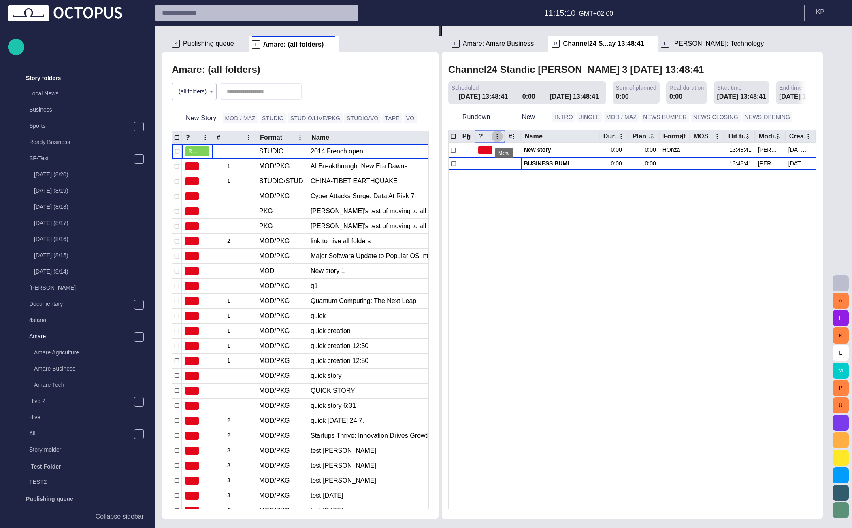
click at [498, 139] on icon "? column menu" at bounding box center [496, 136] width 1 height 5
click at [473, 168] on span "Manage columns" at bounding box center [449, 168] width 68 height 10
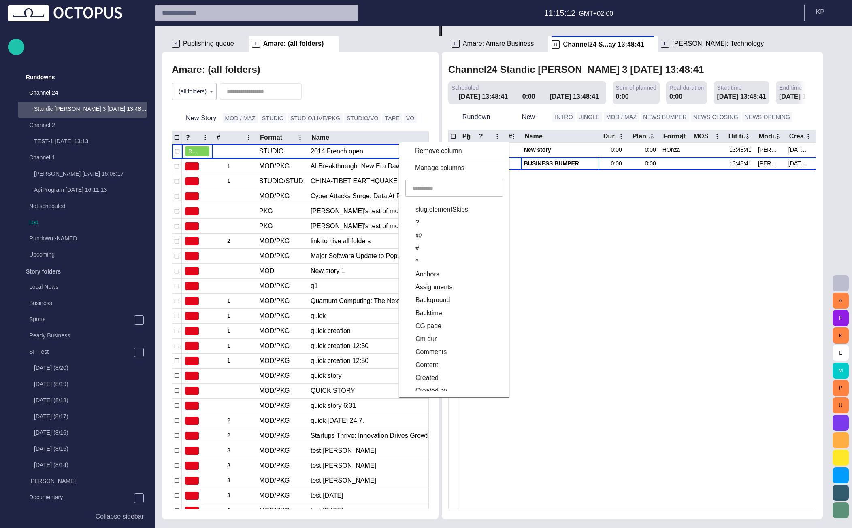
scroll to position [0, 0]
click at [470, 185] on input "text" at bounding box center [454, 188] width 84 height 8
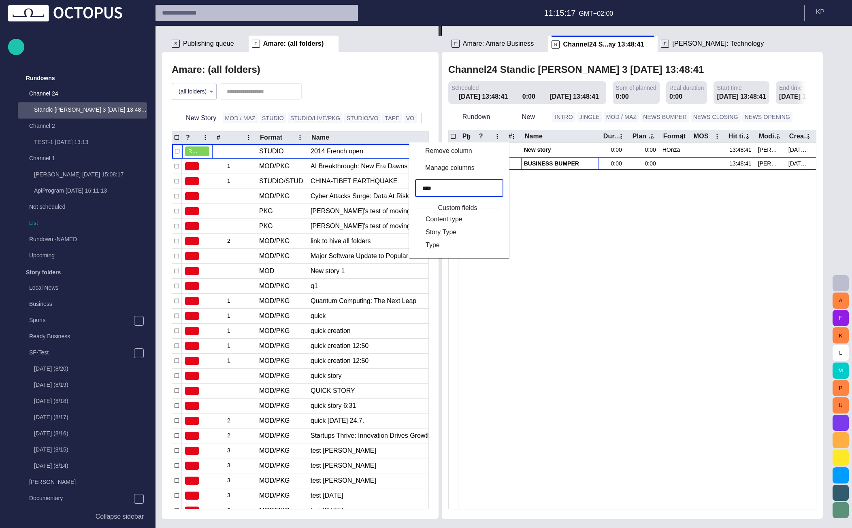
type input "****"
click at [453, 243] on label "Type" at bounding box center [452, 246] width 69 height 10
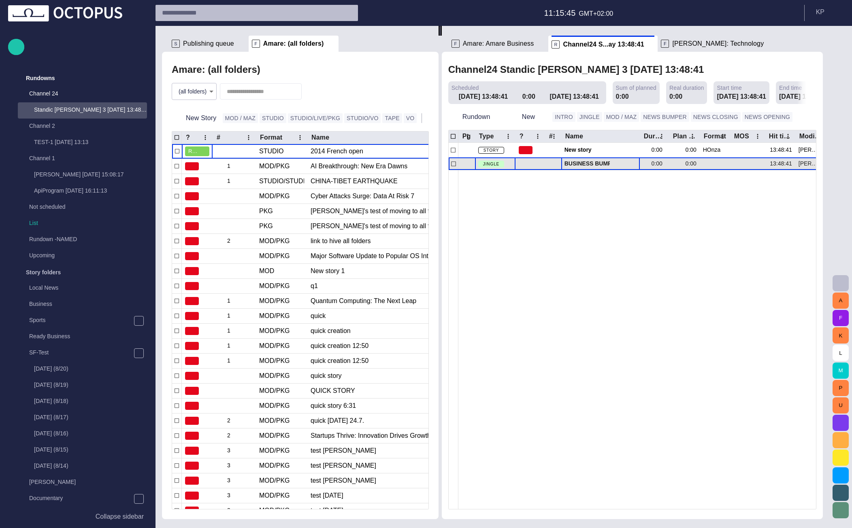
click at [628, 164] on span "button" at bounding box center [624, 164] width 6 height 6
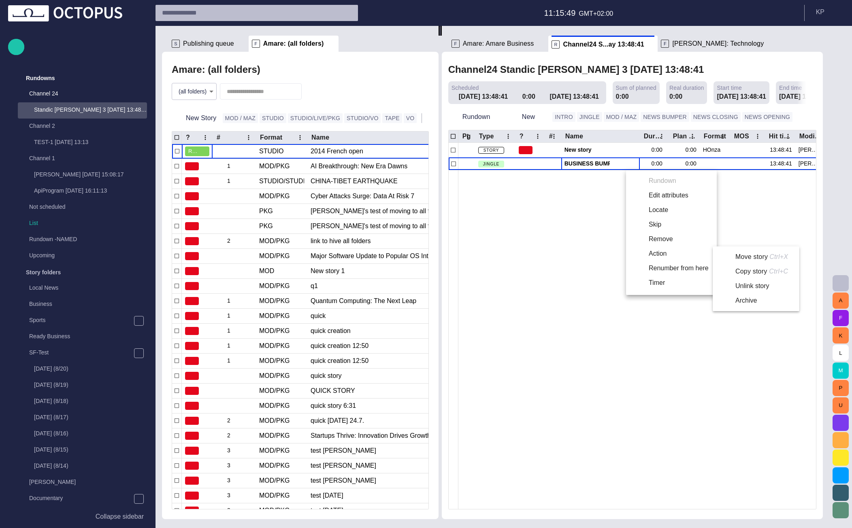
click at [744, 255] on li "Move story Ctrl+X" at bounding box center [754, 257] width 83 height 15
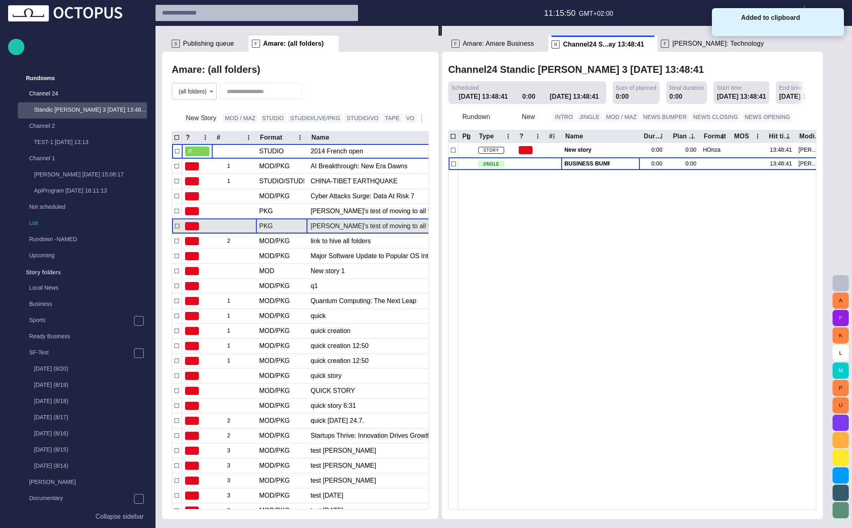
click at [283, 227] on div "PKG" at bounding box center [281, 226] width 51 height 15
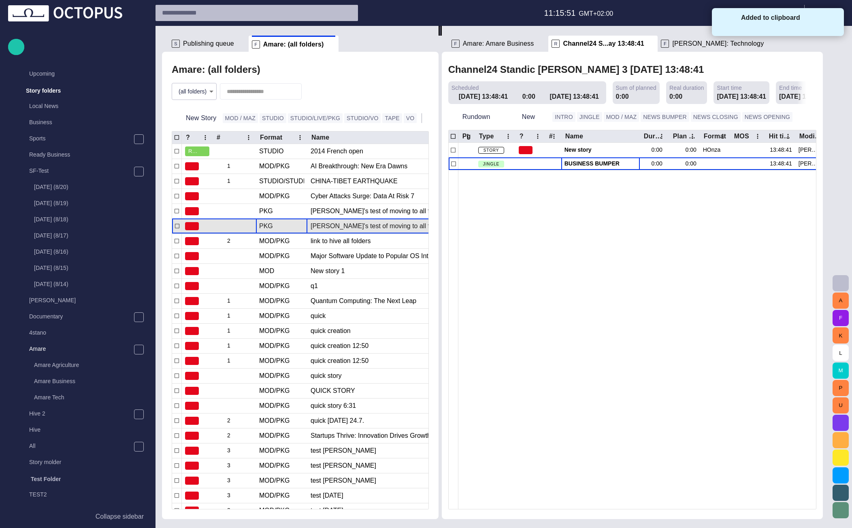
scroll to position [194, 0]
